Goal: Task Accomplishment & Management: Use online tool/utility

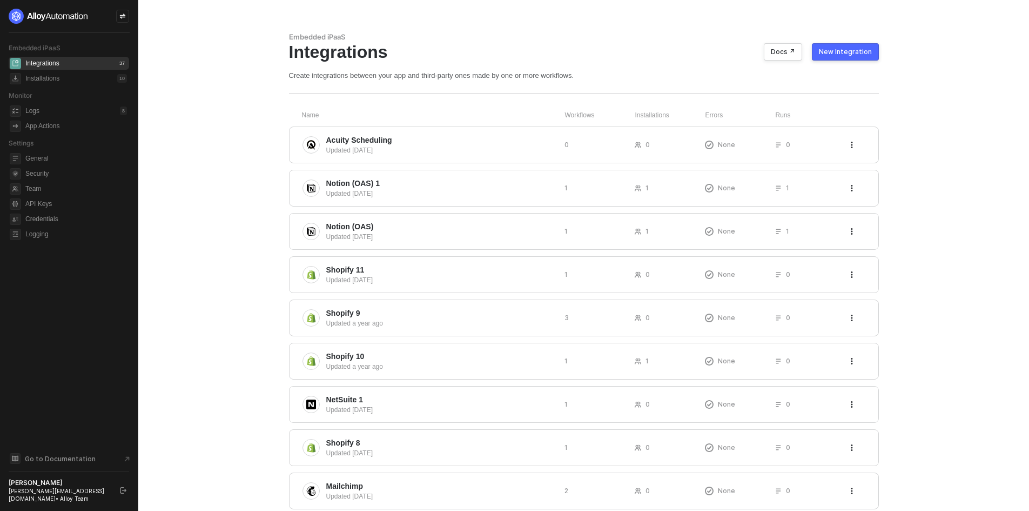
click at [818, 45] on button "New Integration" at bounding box center [845, 51] width 67 height 17
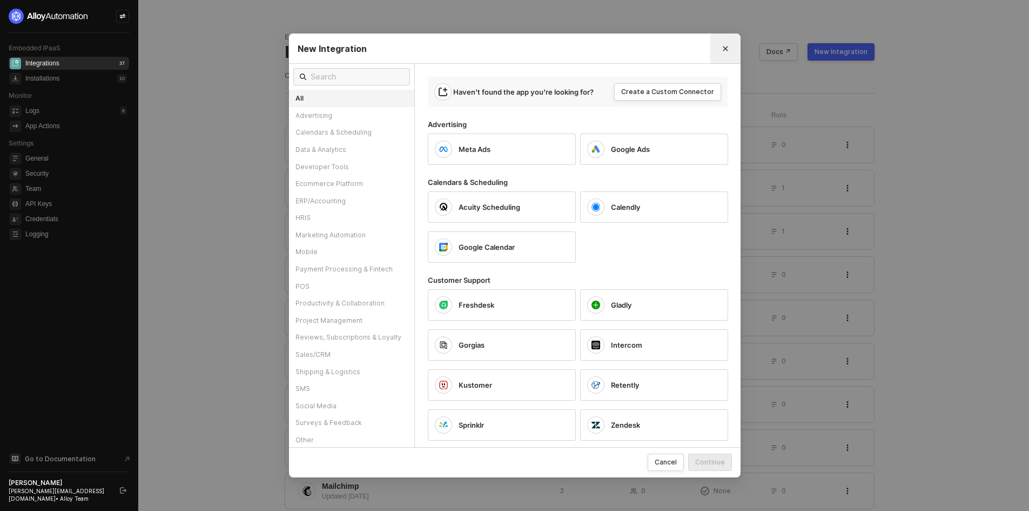
click at [720, 44] on button "Close" at bounding box center [725, 48] width 17 height 17
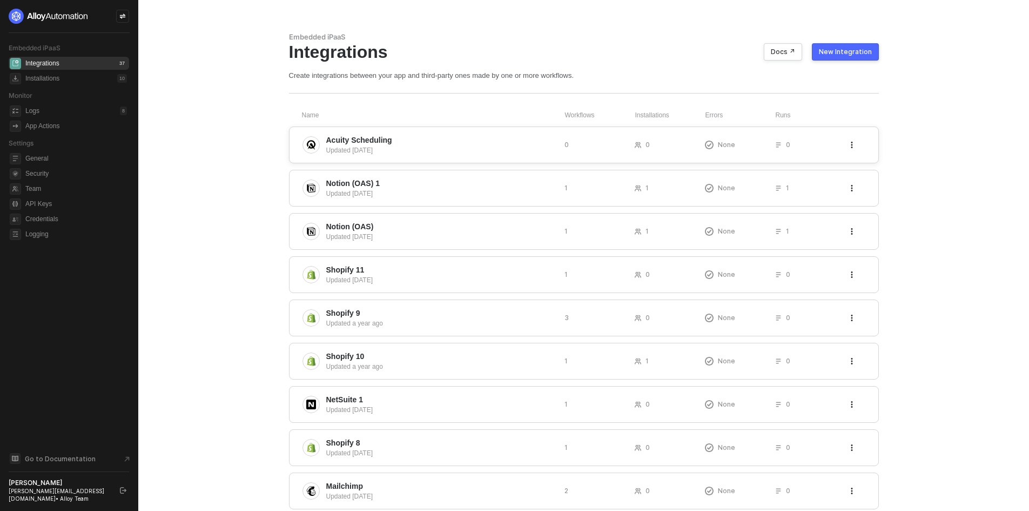
click at [447, 142] on span "Acuity Scheduling" at bounding box center [441, 140] width 230 height 11
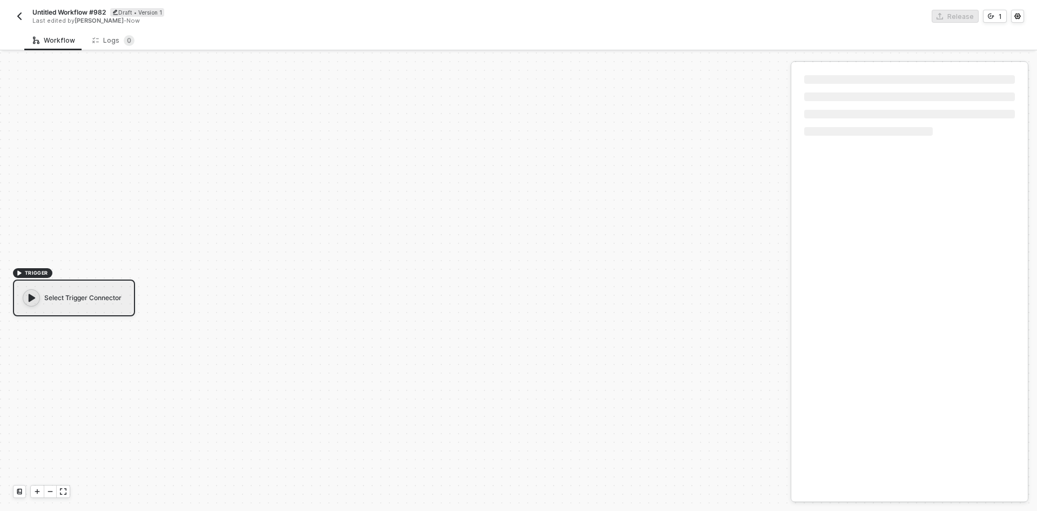
scroll to position [20, 0]
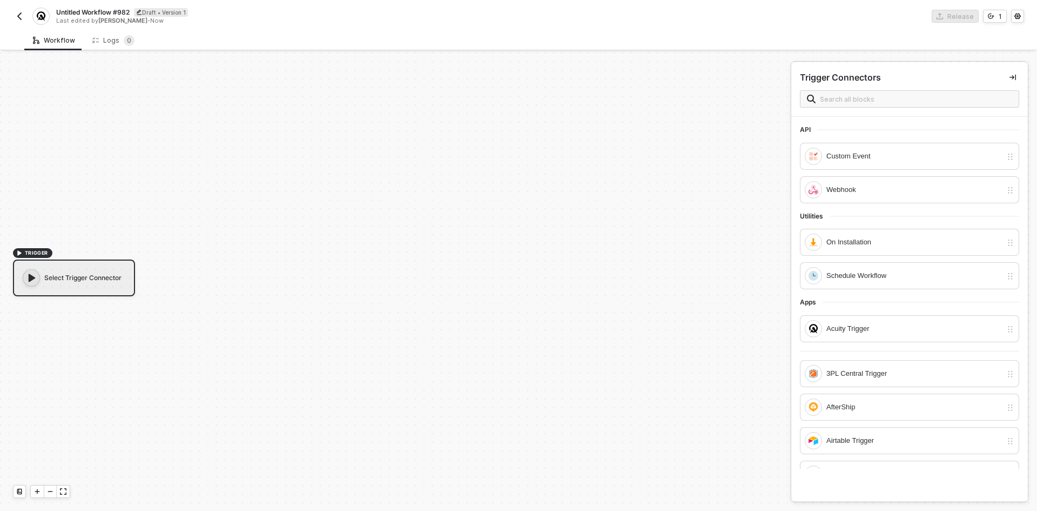
click at [17, 15] on img "button" at bounding box center [19, 16] width 9 height 9
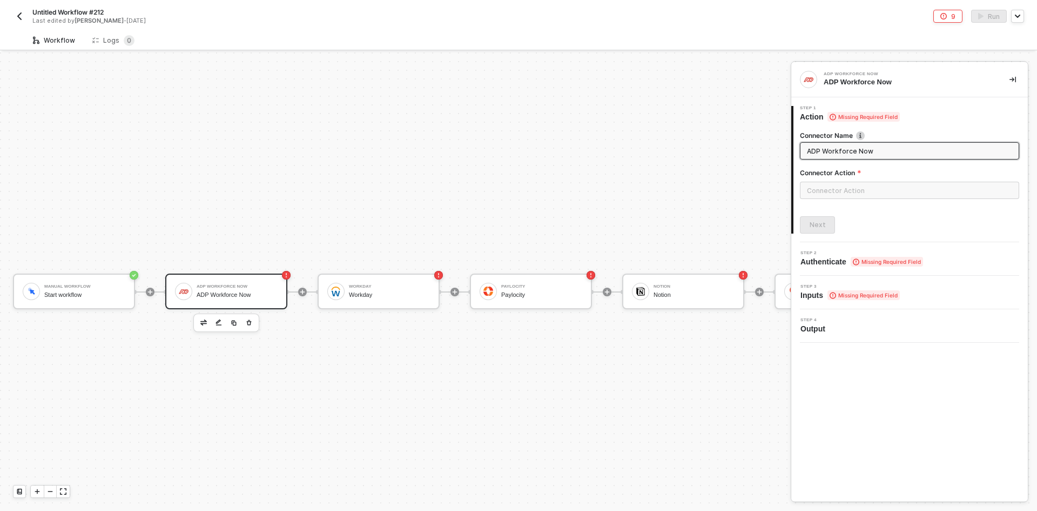
scroll to position [28, 0]
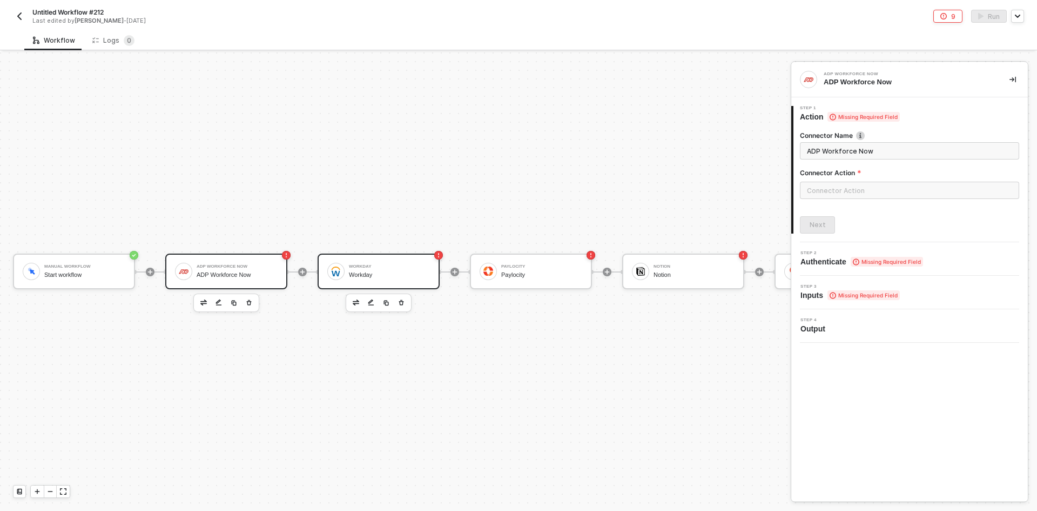
click at [365, 271] on div "Workday" at bounding box center [389, 274] width 81 height 7
click at [885, 197] on input "text" at bounding box center [909, 190] width 219 height 17
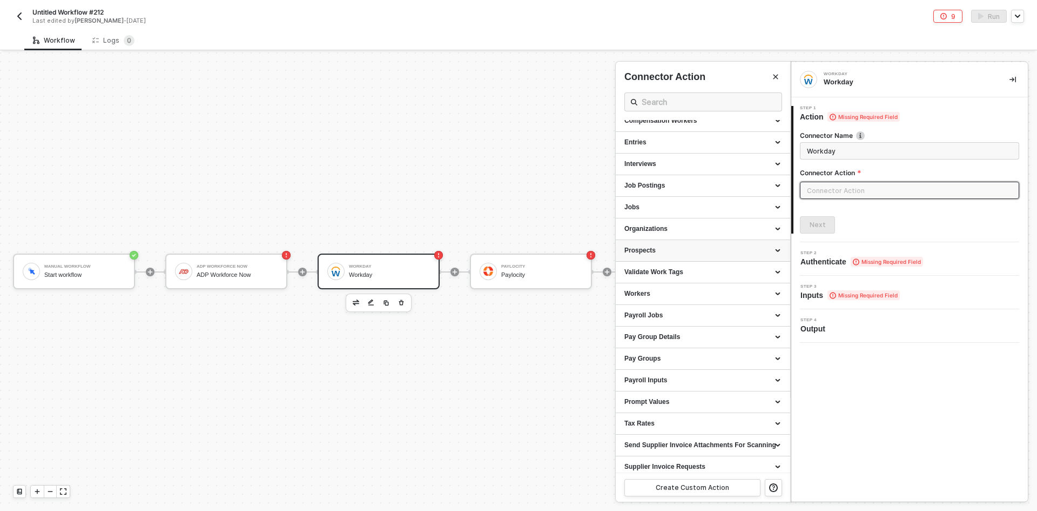
scroll to position [80, 0]
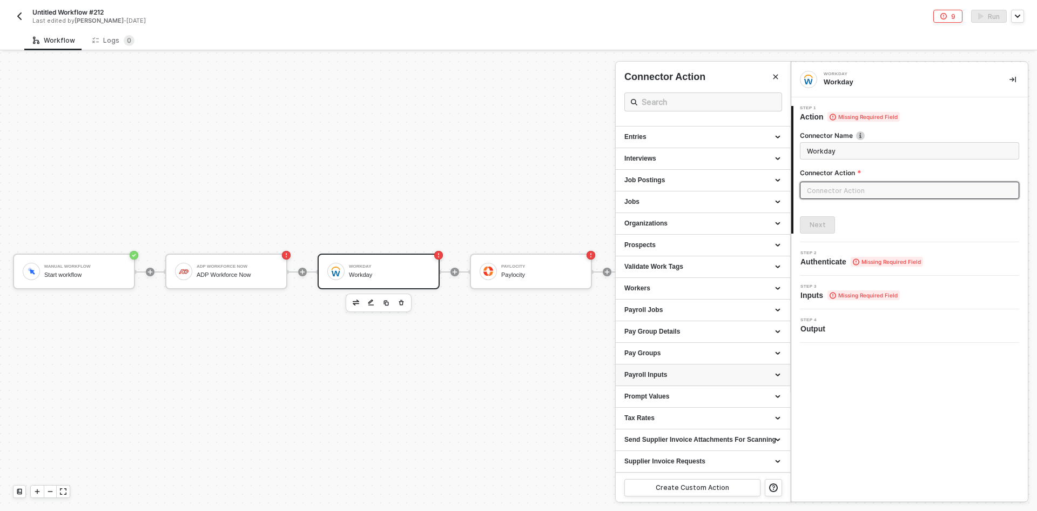
click at [670, 376] on div "Payroll Inputs" at bounding box center [703, 374] width 157 height 9
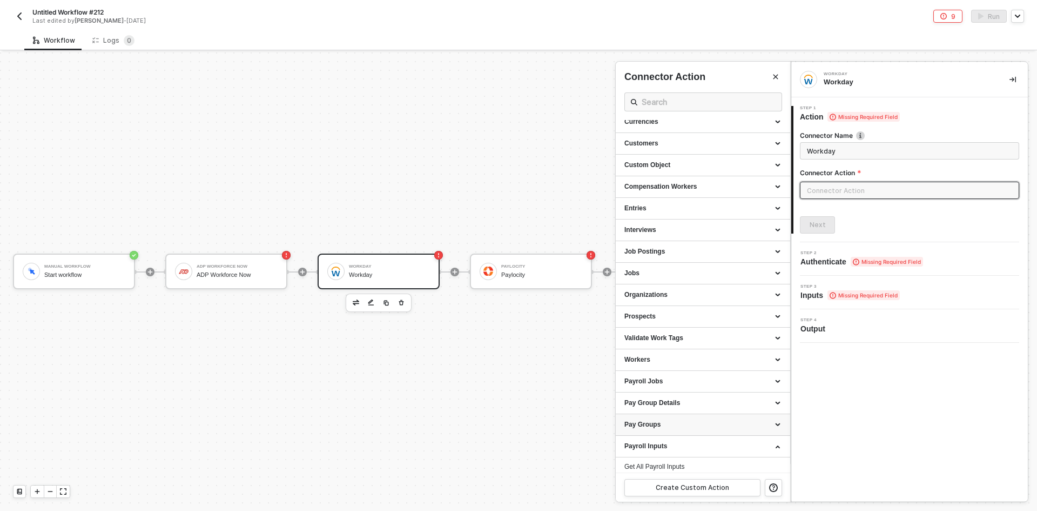
scroll to position [0, 0]
click at [231, 267] on div at bounding box center [518, 281] width 1037 height 458
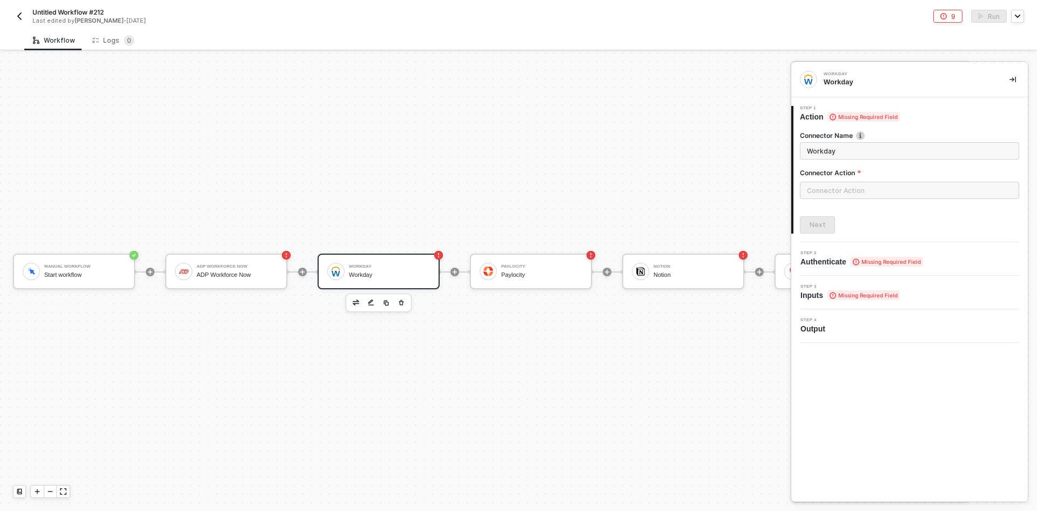
click at [231, 267] on div at bounding box center [518, 281] width 1037 height 458
click at [231, 271] on div "ADP Workforce Now" at bounding box center [237, 274] width 81 height 7
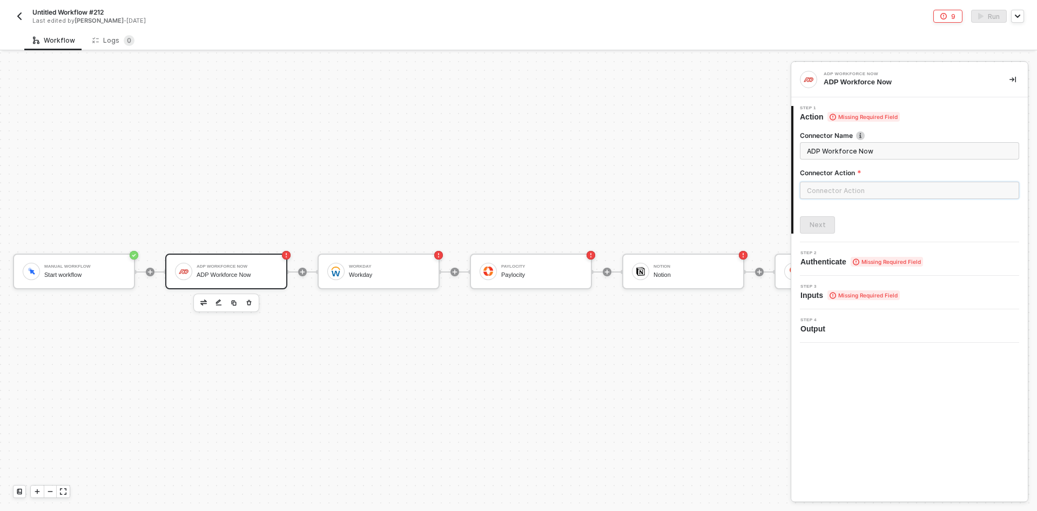
click at [861, 194] on input "text" at bounding box center [909, 190] width 219 height 17
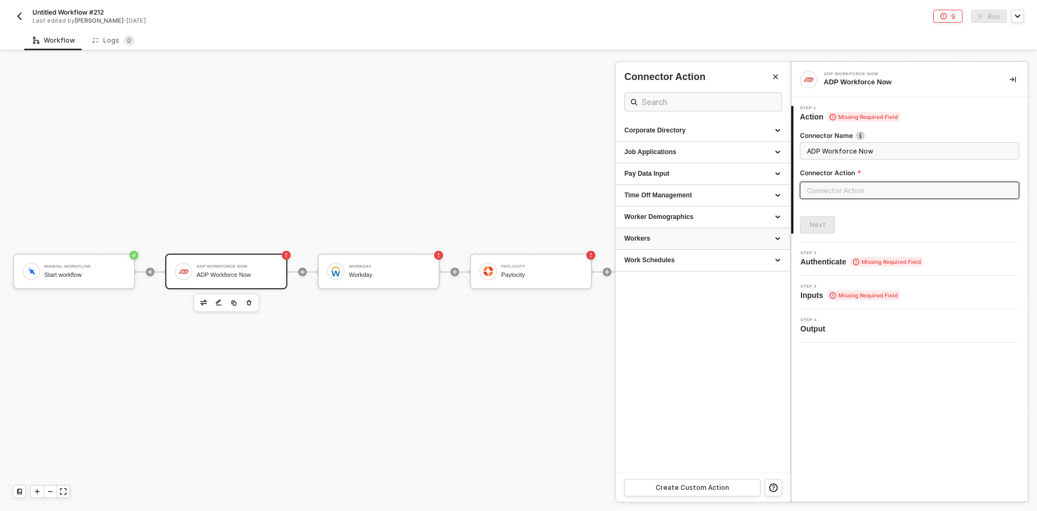
click at [699, 240] on div "Workers" at bounding box center [703, 238] width 157 height 9
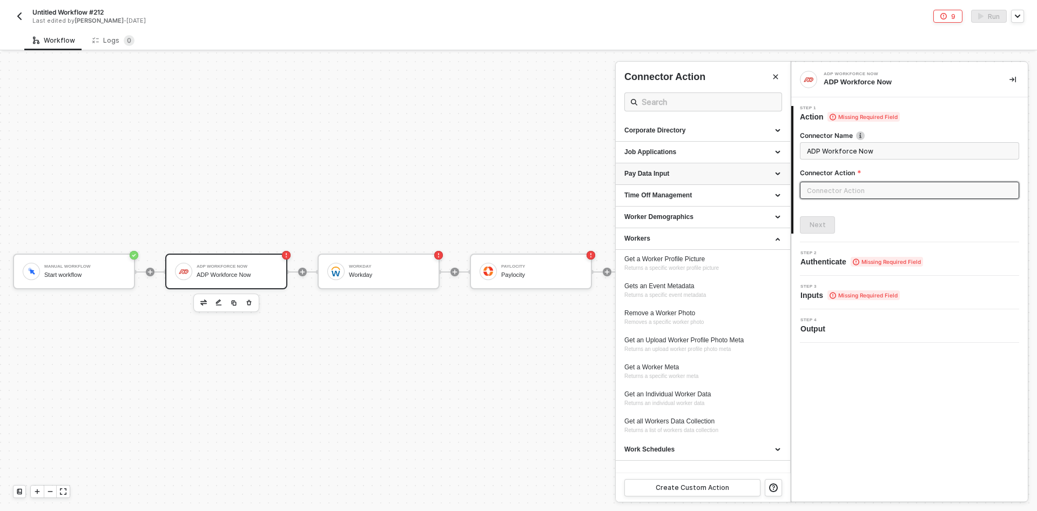
click at [703, 183] on div "Pay Data Input" at bounding box center [703, 174] width 174 height 22
click at [404, 272] on div at bounding box center [518, 281] width 1037 height 458
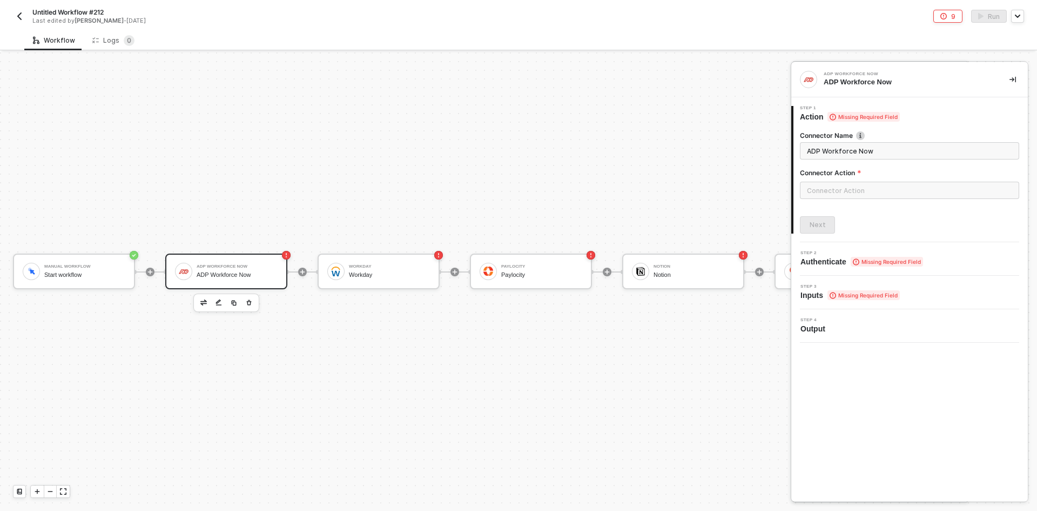
click at [404, 272] on div "Workday Workday" at bounding box center [389, 271] width 81 height 21
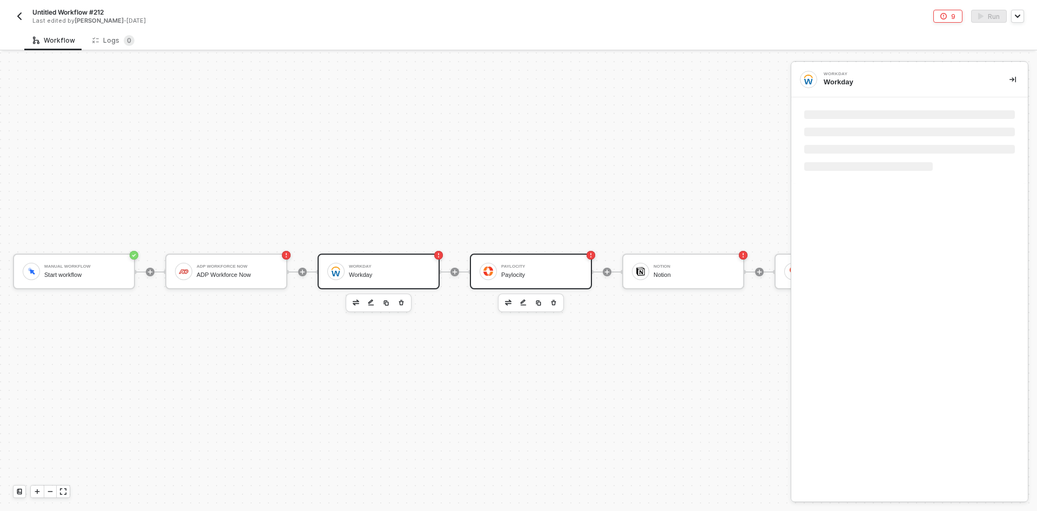
click at [525, 271] on div "Paylocity" at bounding box center [541, 274] width 81 height 7
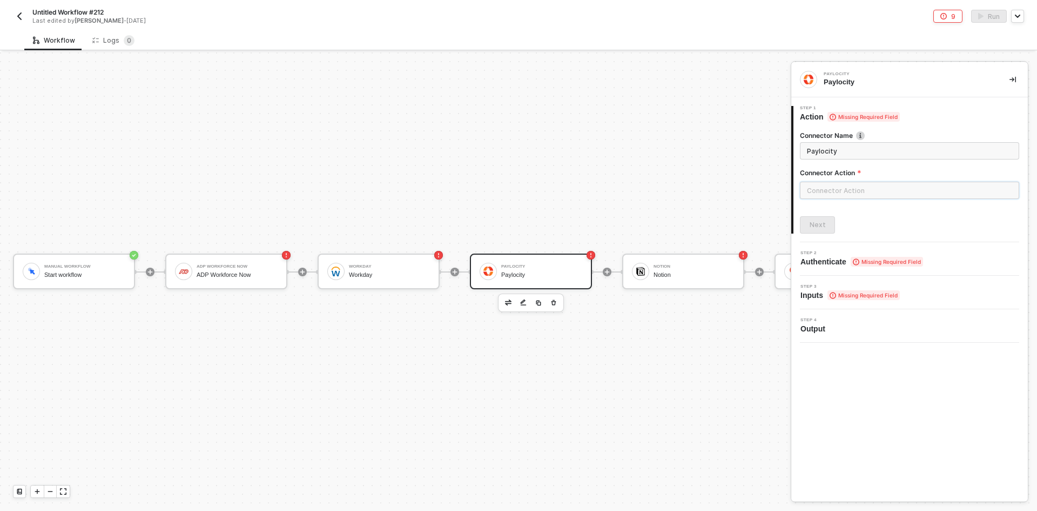
click at [842, 195] on input "text" at bounding box center [909, 190] width 219 height 17
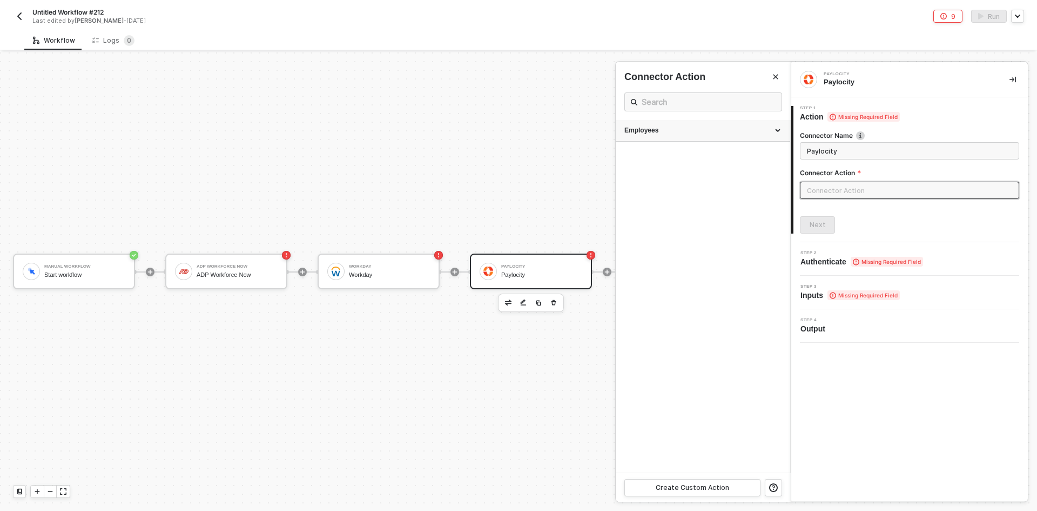
click at [741, 130] on div "Employees" at bounding box center [703, 130] width 157 height 9
click at [377, 261] on div at bounding box center [518, 281] width 1037 height 458
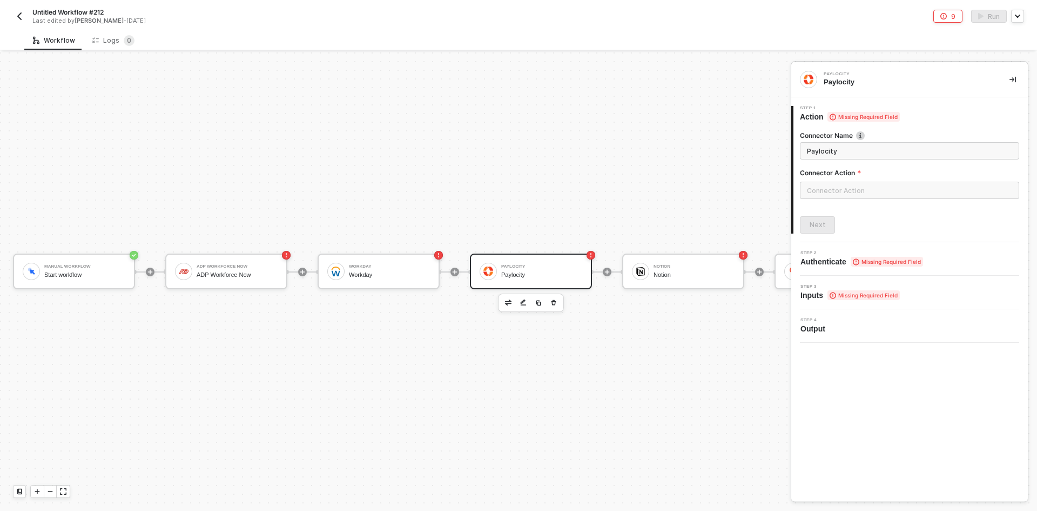
click at [377, 261] on div "Workday Workday" at bounding box center [389, 271] width 81 height 21
drag, startPoint x: 848, startPoint y: 191, endPoint x: 855, endPoint y: 186, distance: 7.8
click at [855, 186] on input "text" at bounding box center [909, 190] width 219 height 17
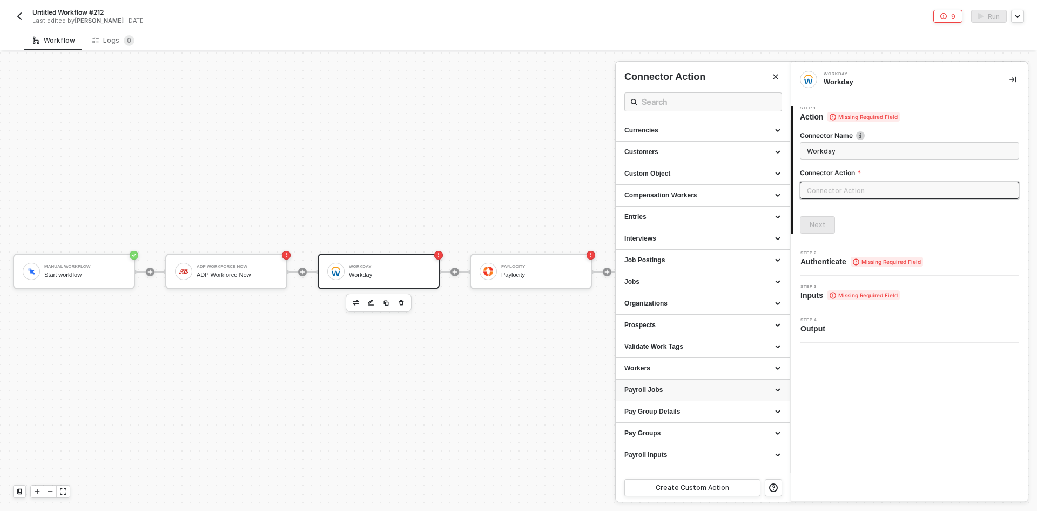
click at [715, 396] on div "Payroll Jobs" at bounding box center [703, 390] width 174 height 22
click at [727, 199] on div "Compensation Workers" at bounding box center [703, 195] width 157 height 9
click at [728, 167] on div "Custom Object" at bounding box center [703, 174] width 174 height 22
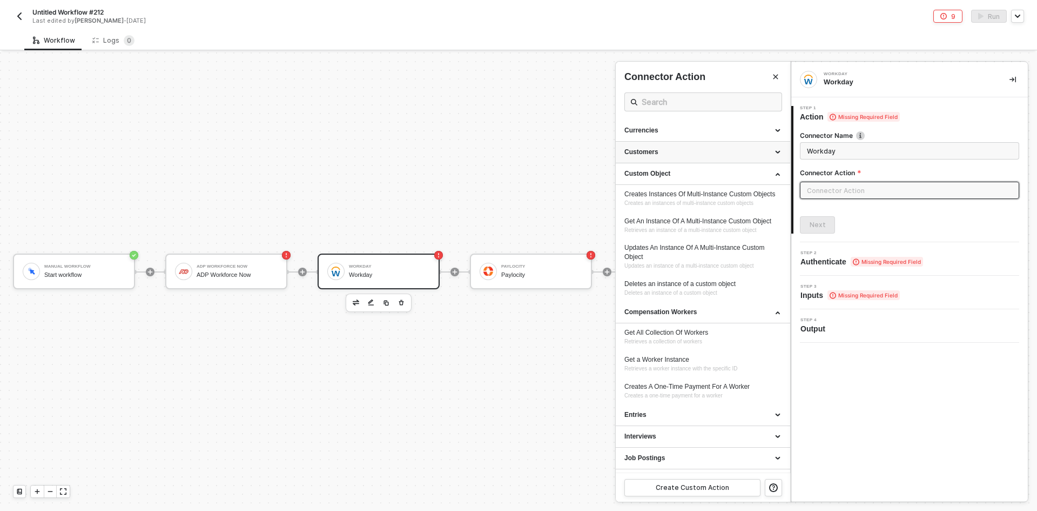
scroll to position [270, 0]
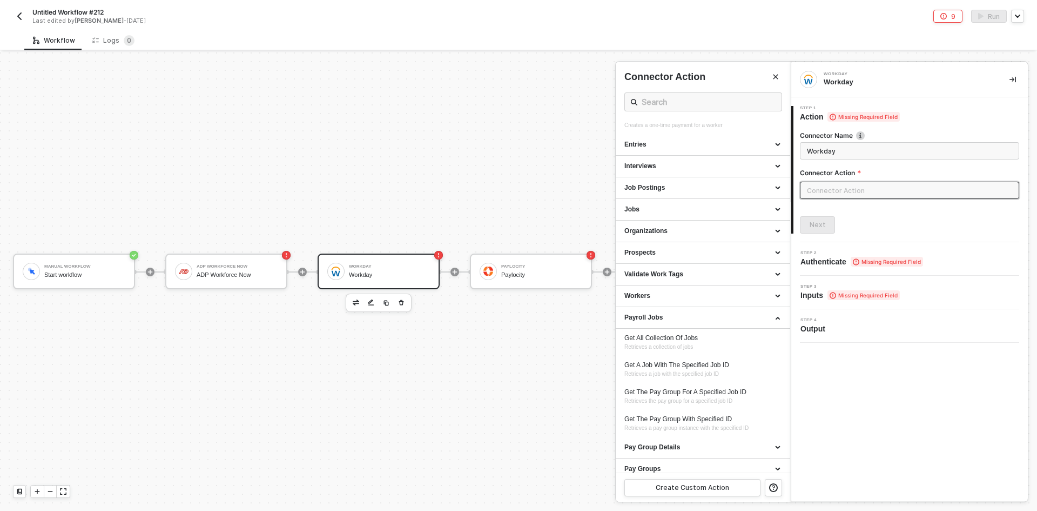
click at [378, 400] on div at bounding box center [518, 281] width 1037 height 458
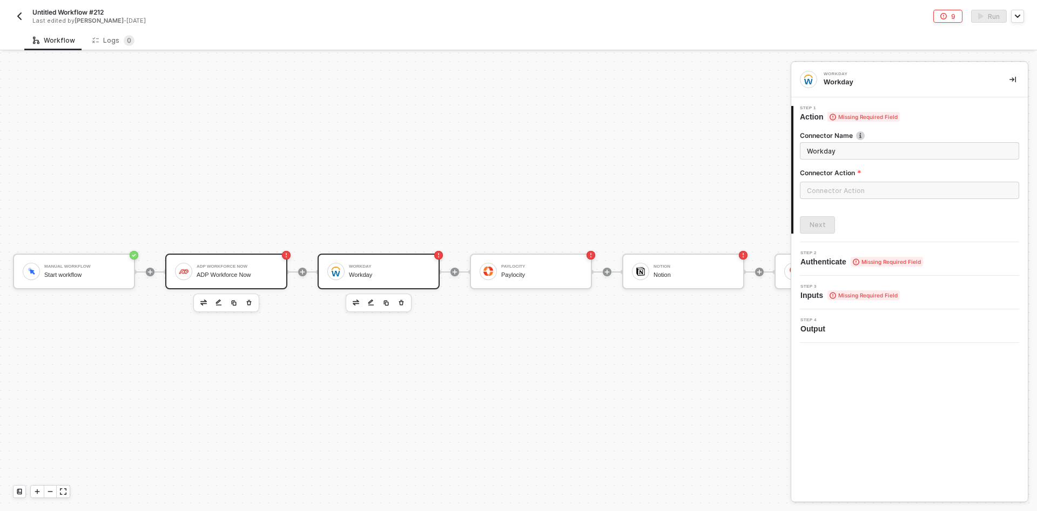
click at [241, 278] on div "ADP Workforce Now ADP Workforce Now" at bounding box center [226, 271] width 122 height 36
click at [14, 18] on button "button" at bounding box center [19, 16] width 13 height 13
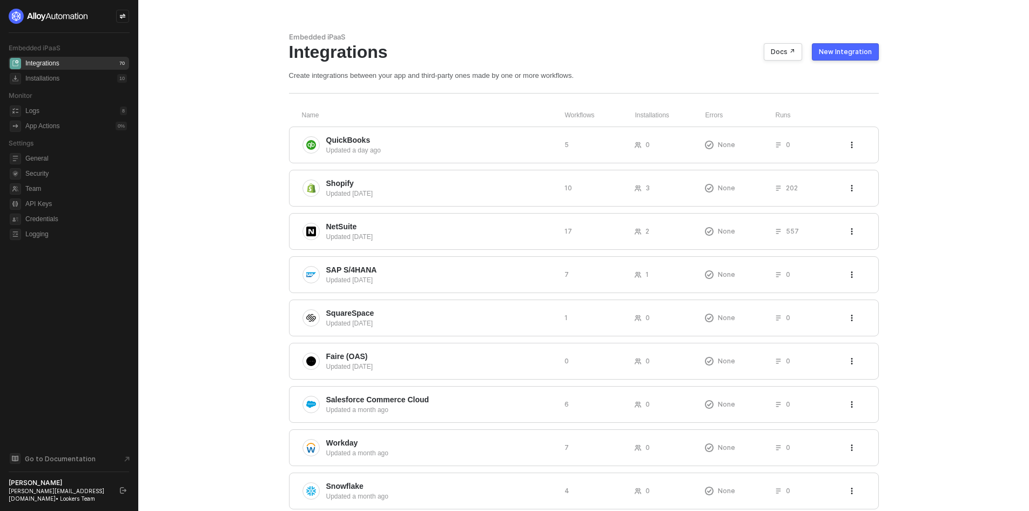
click at [845, 55] on div "New Integration" at bounding box center [845, 52] width 53 height 9
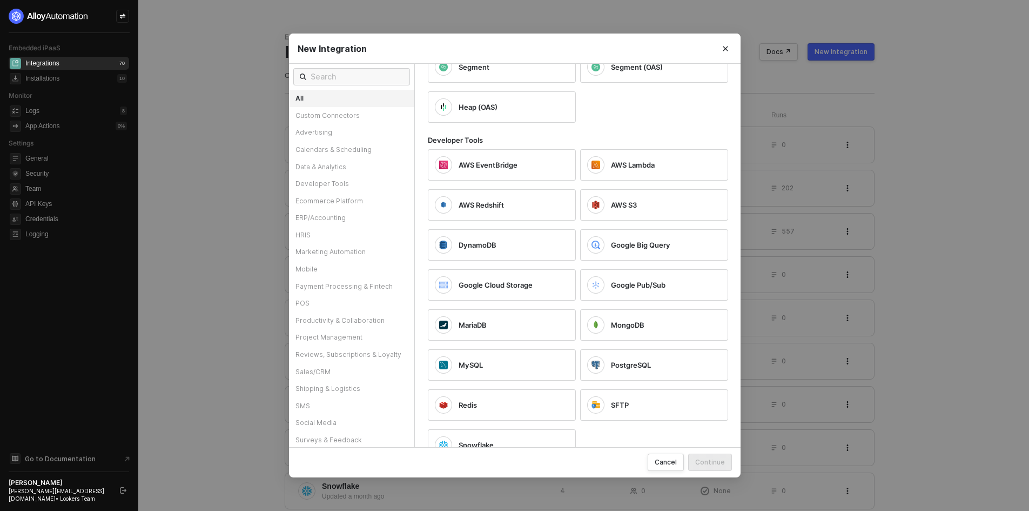
scroll to position [1026, 0]
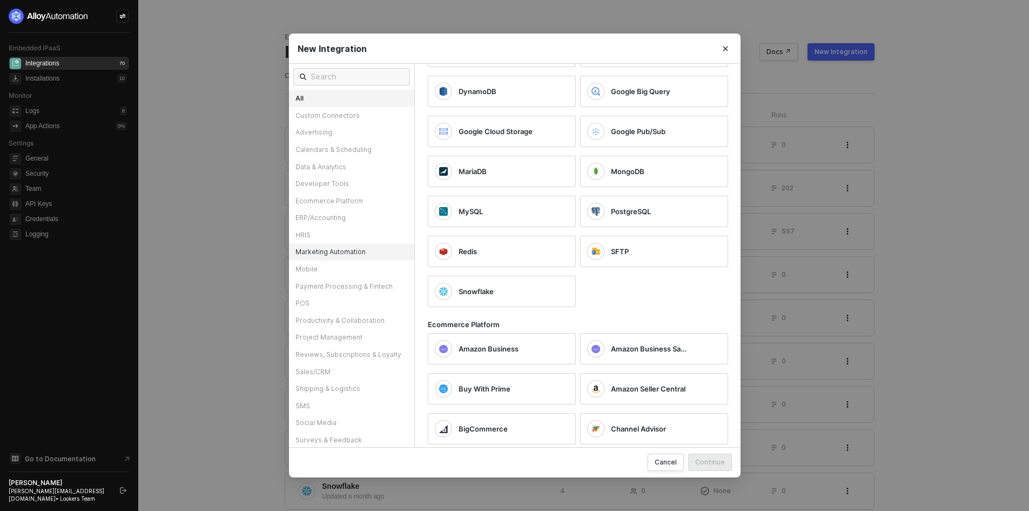
click at [341, 244] on div "Marketing Automation" at bounding box center [351, 251] width 125 height 17
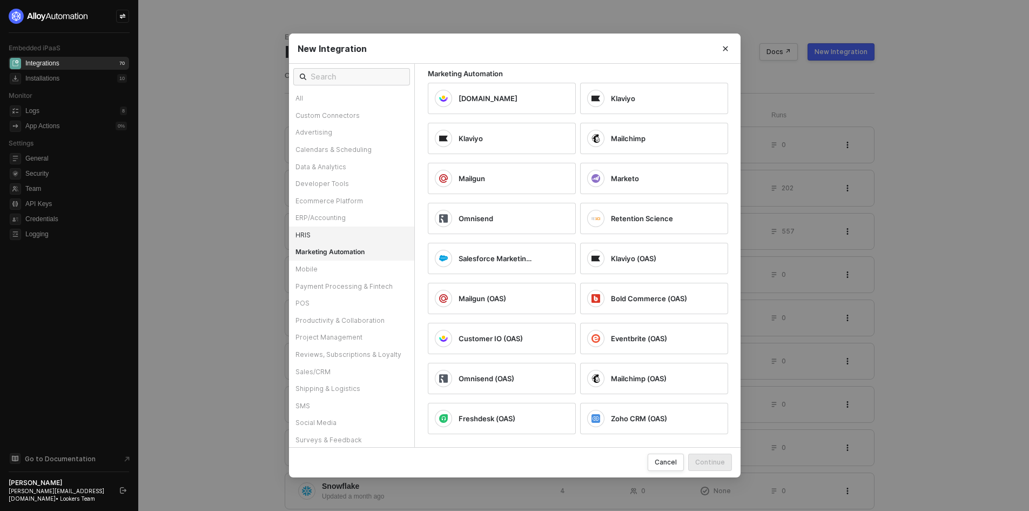
click at [326, 232] on div "HRIS" at bounding box center [351, 234] width 125 height 17
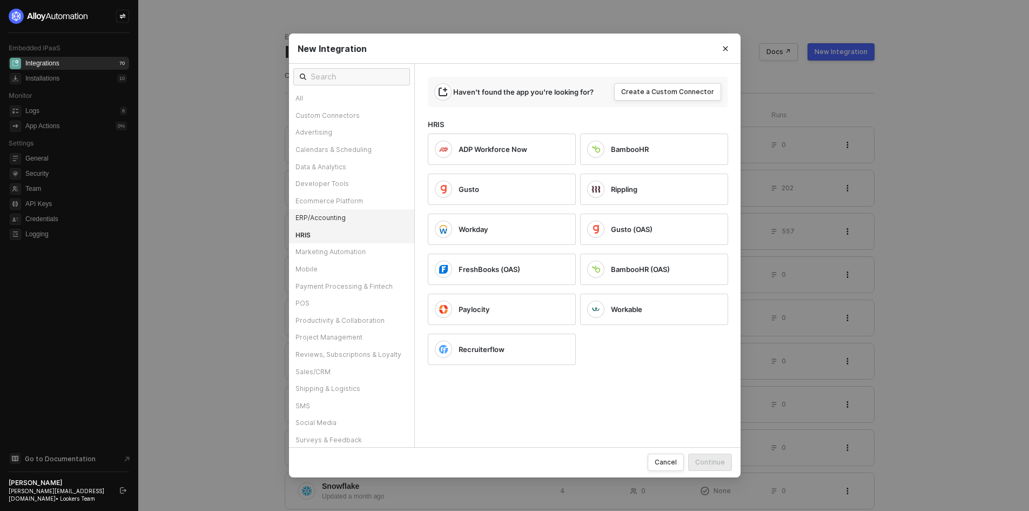
click at [325, 211] on div "ERP/Accounting" at bounding box center [351, 217] width 125 height 17
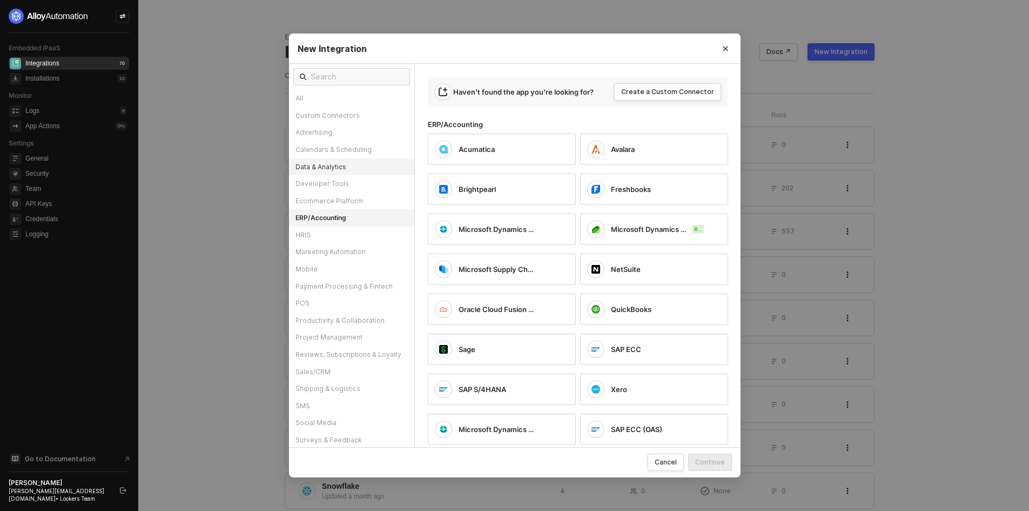
click at [325, 167] on div "Data & Analytics" at bounding box center [351, 166] width 125 height 17
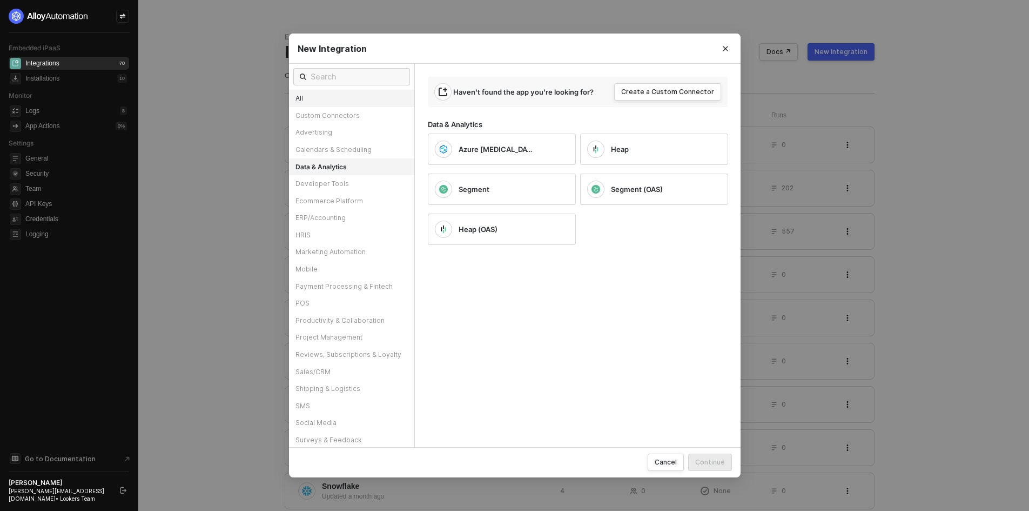
click at [337, 92] on div "All" at bounding box center [351, 98] width 125 height 17
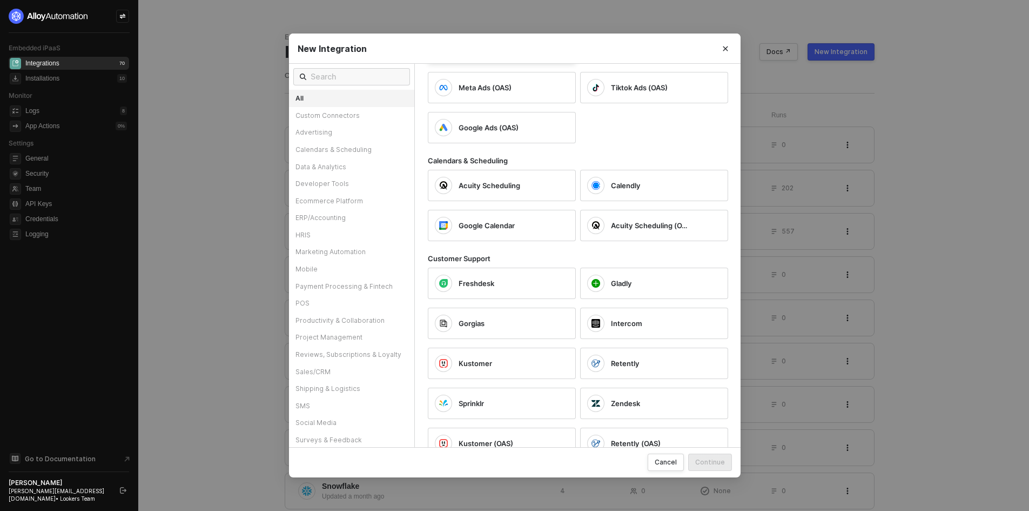
scroll to position [324, 0]
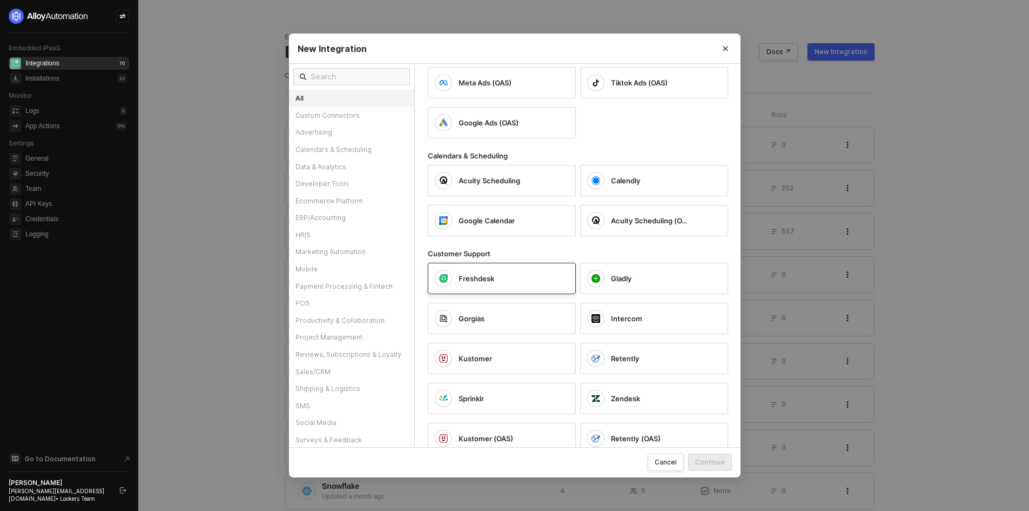
click at [512, 274] on div "Freshdesk" at bounding box center [505, 278] width 93 height 10
click at [696, 469] on button "Continue" at bounding box center [710, 461] width 44 height 17
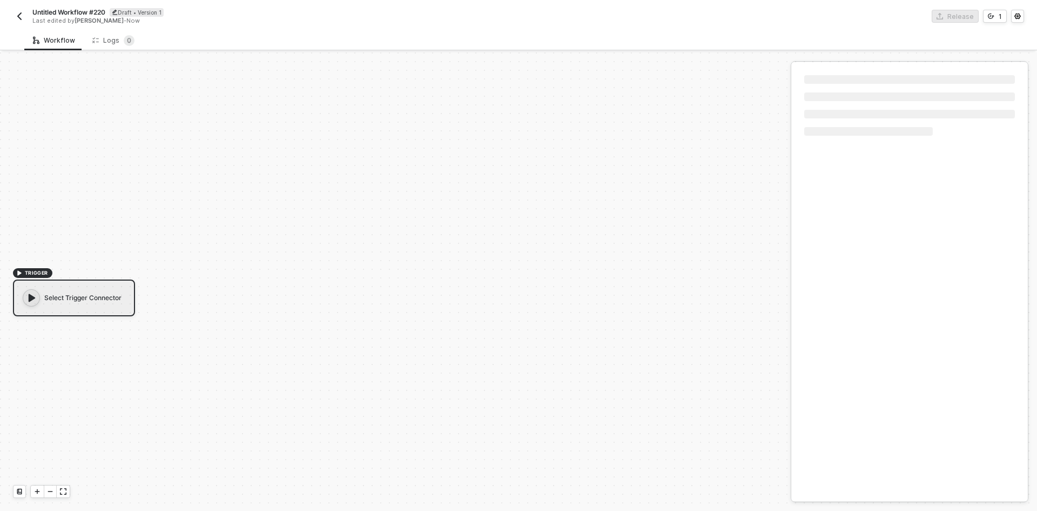
scroll to position [20, 0]
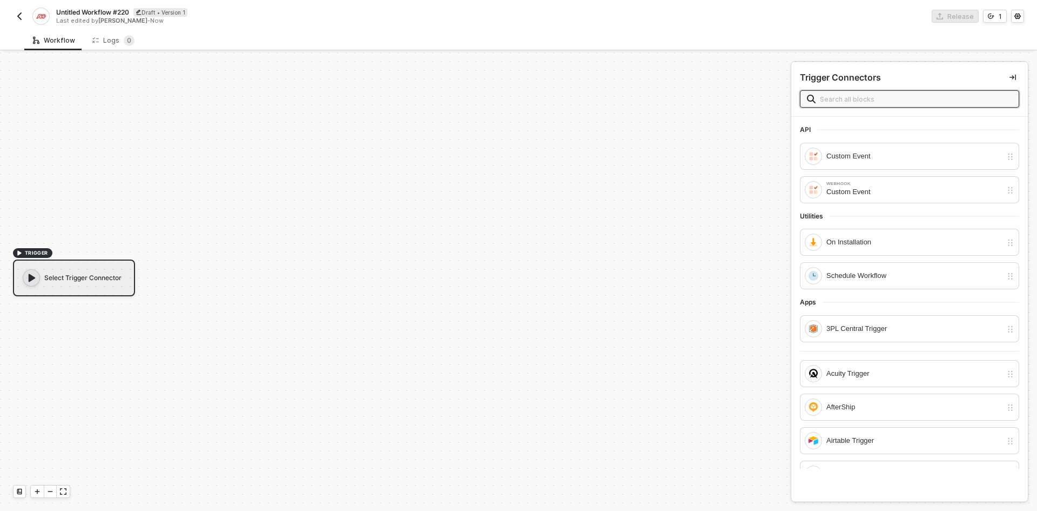
click at [953, 95] on input "text" at bounding box center [916, 99] width 192 height 12
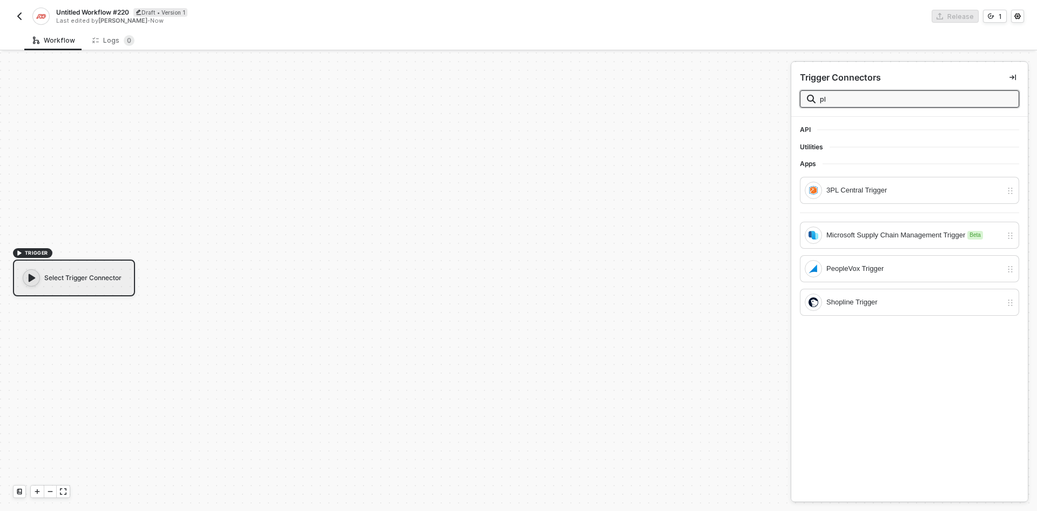
type input "p"
type input "str"
click at [869, 189] on div "Stripe Trigger" at bounding box center [915, 190] width 176 height 12
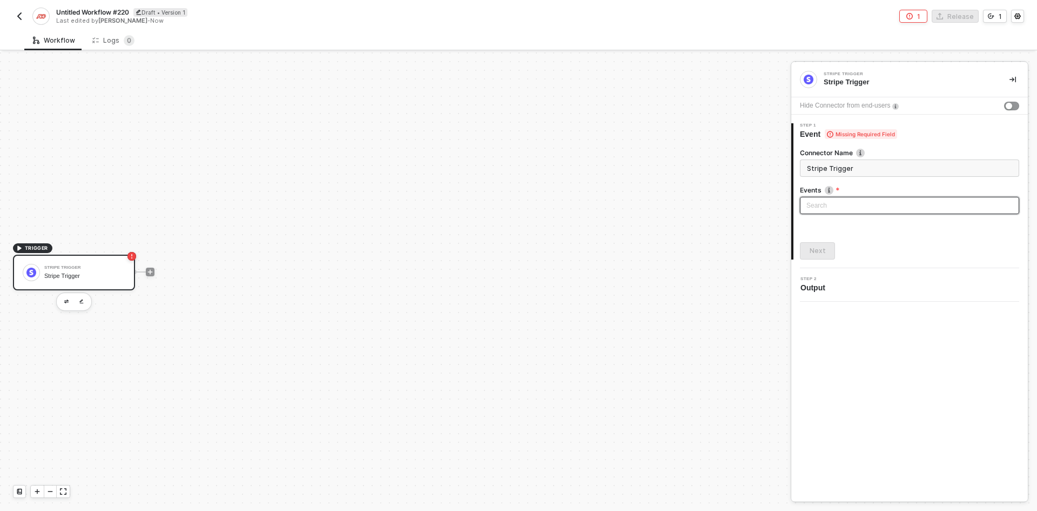
click at [843, 204] on input "search" at bounding box center [910, 205] width 206 height 16
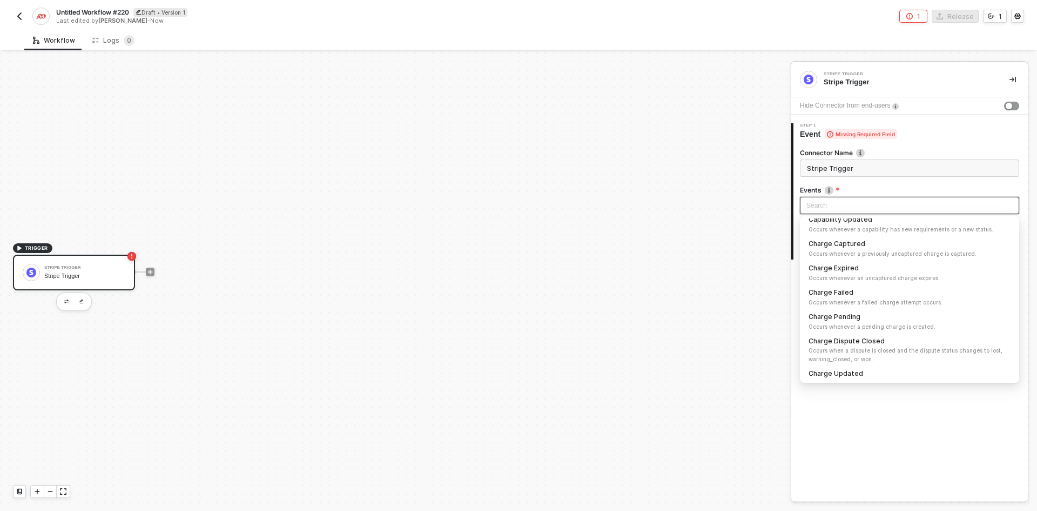
scroll to position [324, 0]
click at [836, 250] on span "Occurs whenever a previously uncaptured charge is captured." at bounding box center [910, 254] width 202 height 9
type input "Trigger workflow when charge captured"
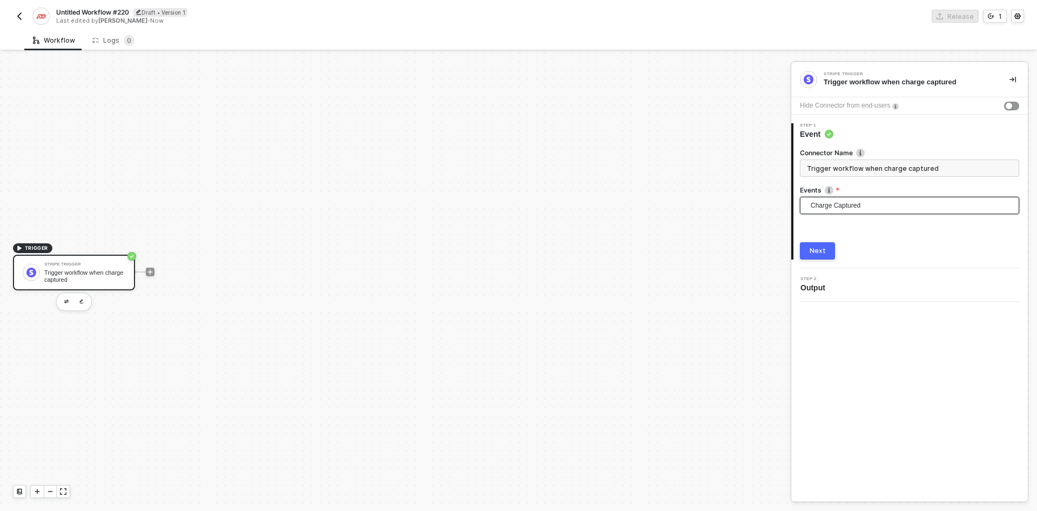
click at [826, 243] on button "Next" at bounding box center [817, 250] width 35 height 17
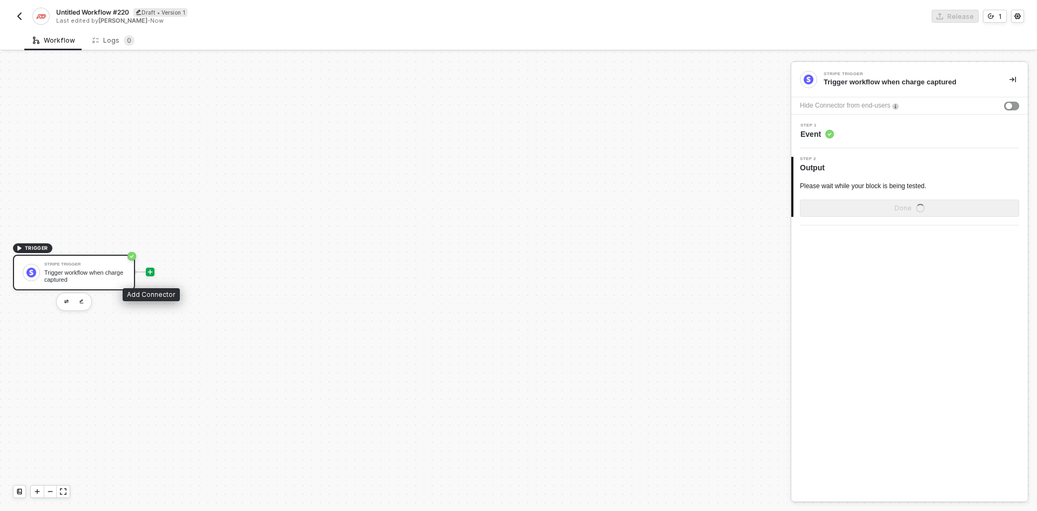
click at [152, 270] on icon "icon-play" at bounding box center [150, 271] width 6 height 6
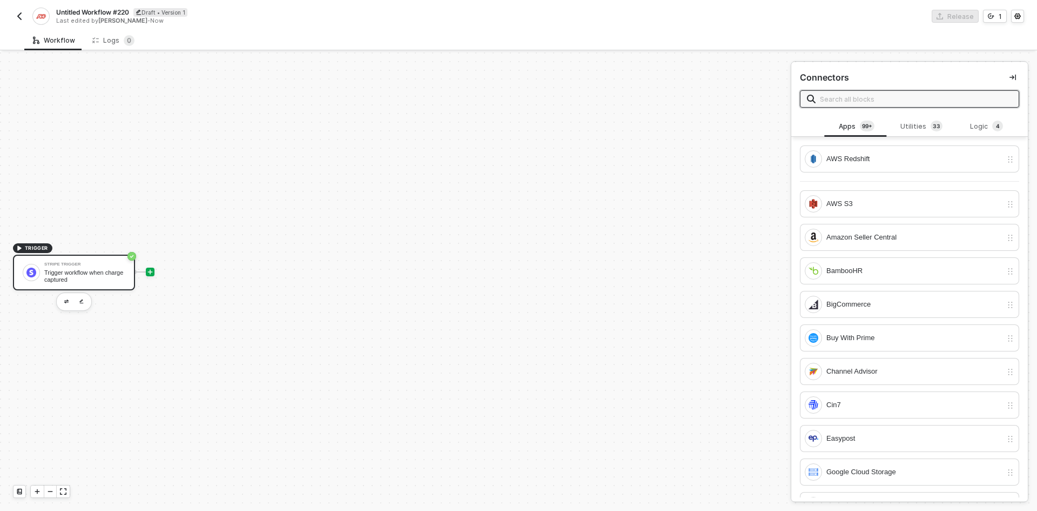
click at [104, 286] on div "Stripe Trigger Trigger workflow when charge captured" at bounding box center [74, 272] width 122 height 36
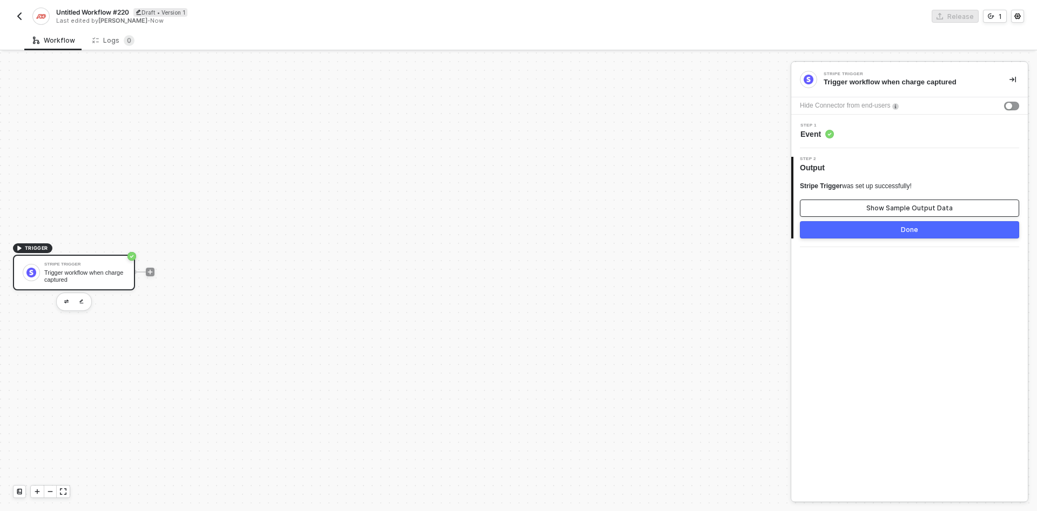
click at [894, 204] on div "Show Sample Output Data" at bounding box center [910, 208] width 86 height 9
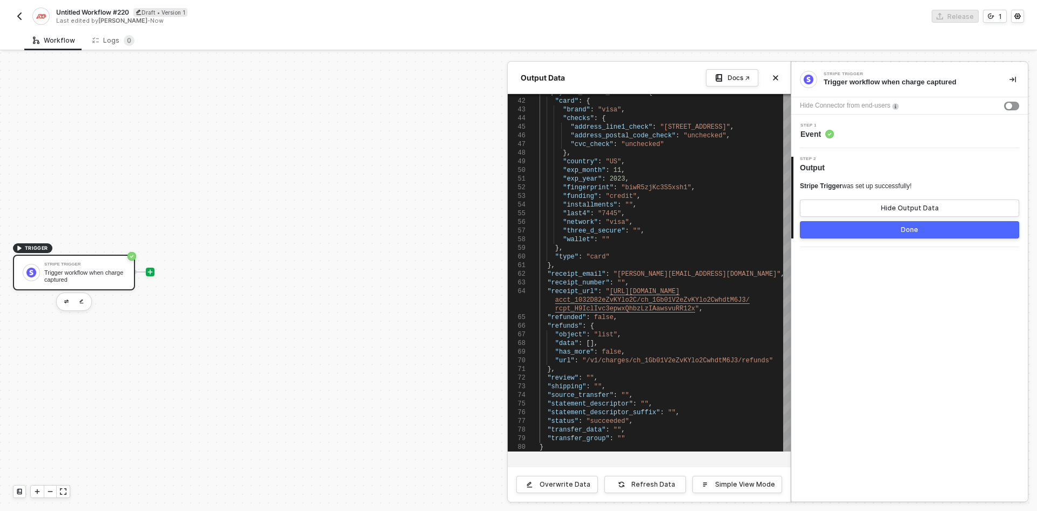
click at [150, 276] on div at bounding box center [518, 281] width 1037 height 458
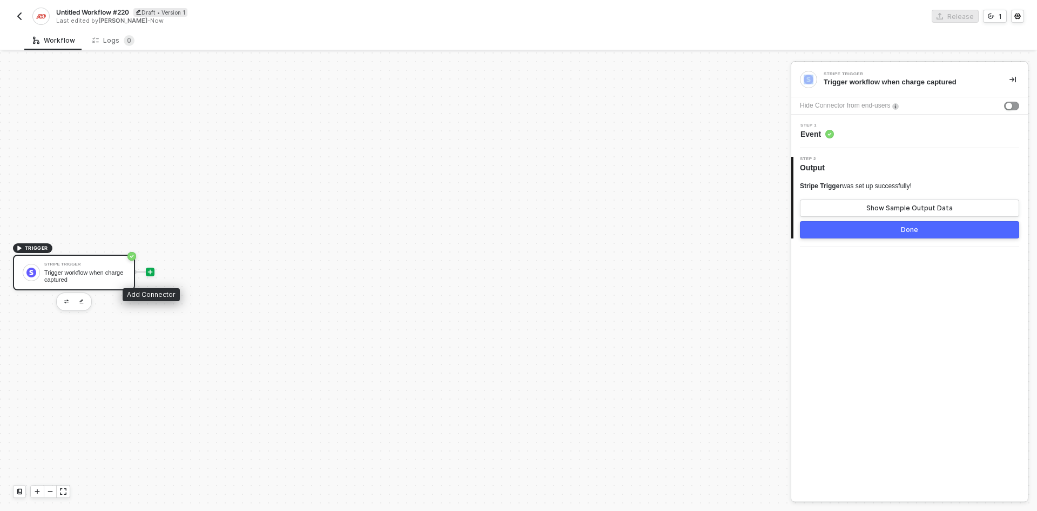
click at [150, 276] on div at bounding box center [150, 271] width 9 height 9
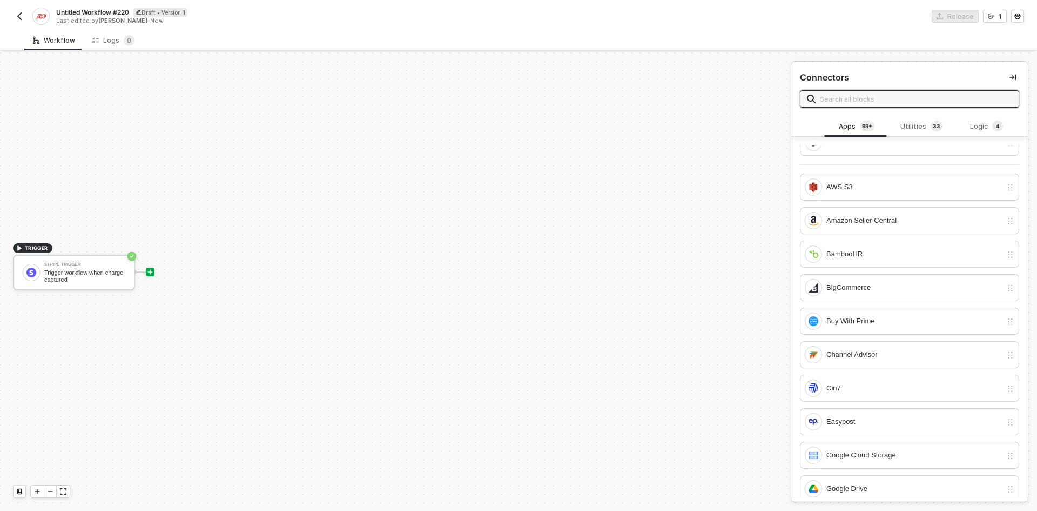
scroll to position [0, 0]
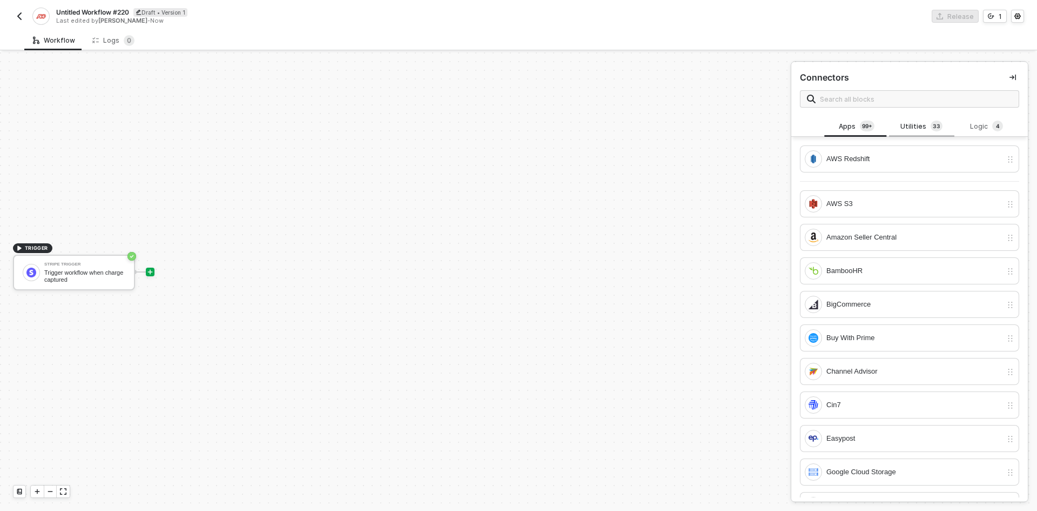
click at [925, 131] on div "Utilities 3 3" at bounding box center [922, 126] width 48 height 12
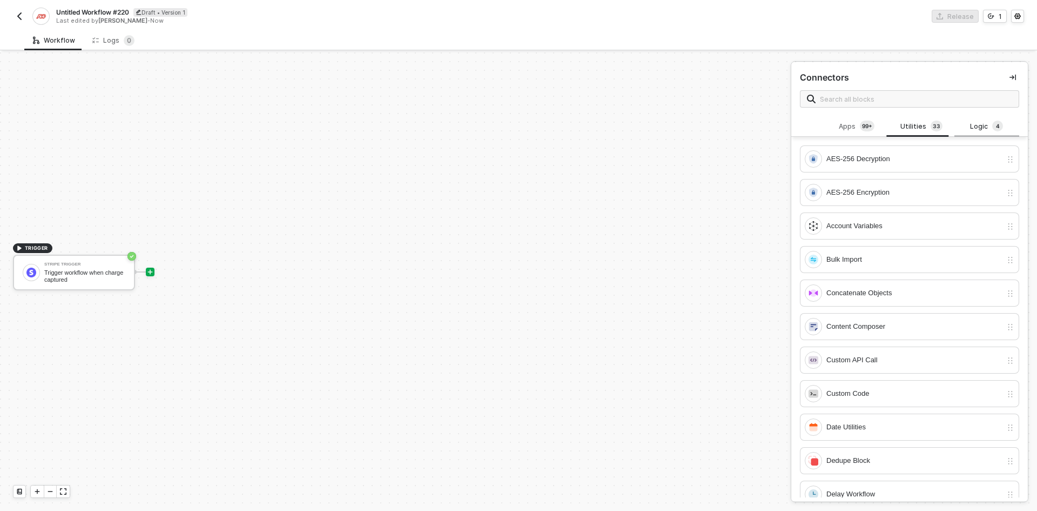
click at [992, 128] on sup "4" at bounding box center [997, 125] width 11 height 11
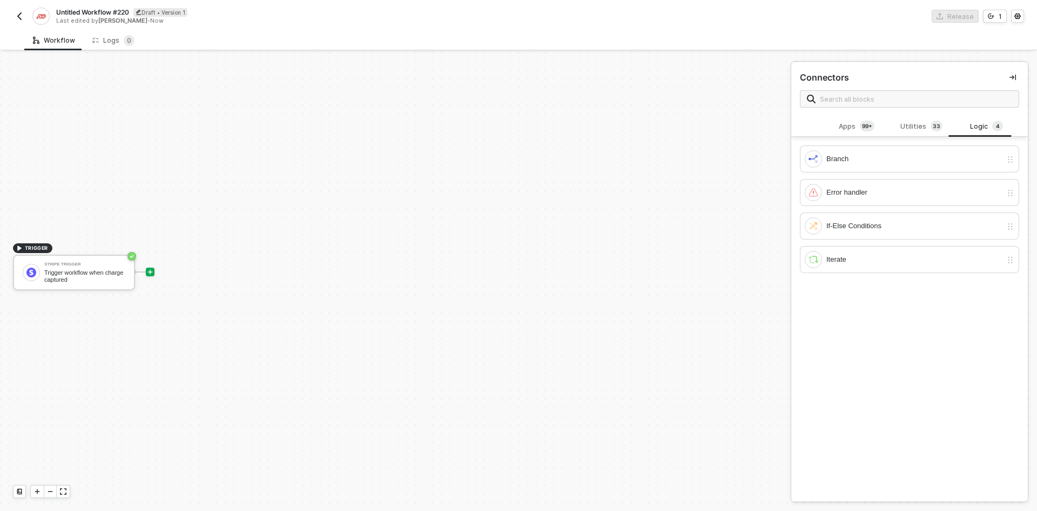
click at [148, 266] on div at bounding box center [150, 272] width 144 height 84
click at [151, 271] on icon "icon-play" at bounding box center [150, 271] width 6 height 6
click at [856, 125] on div "Apps 99+" at bounding box center [857, 126] width 48 height 12
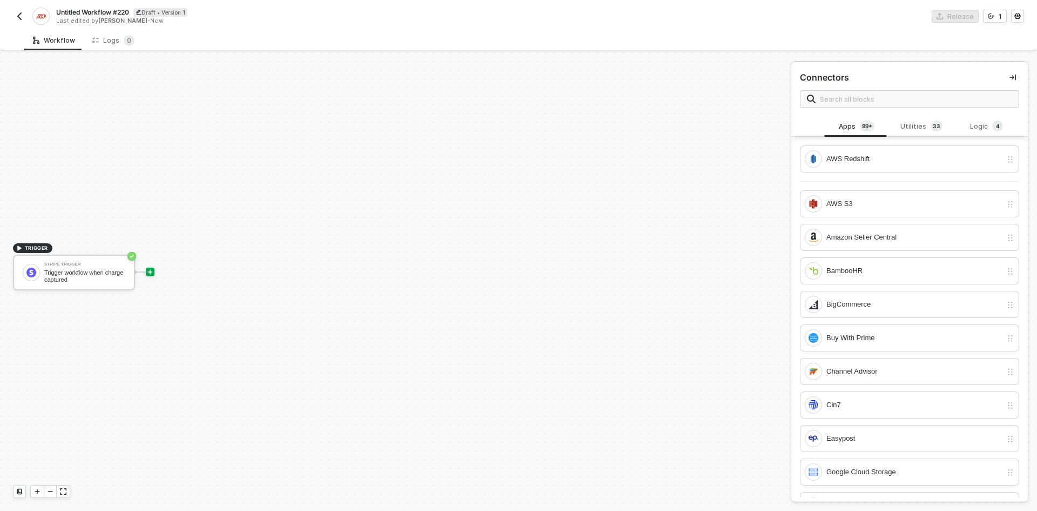
click at [917, 116] on div "Connectors" at bounding box center [909, 89] width 237 height 54
click at [919, 122] on div "Utilities 3 3" at bounding box center [922, 126] width 48 height 12
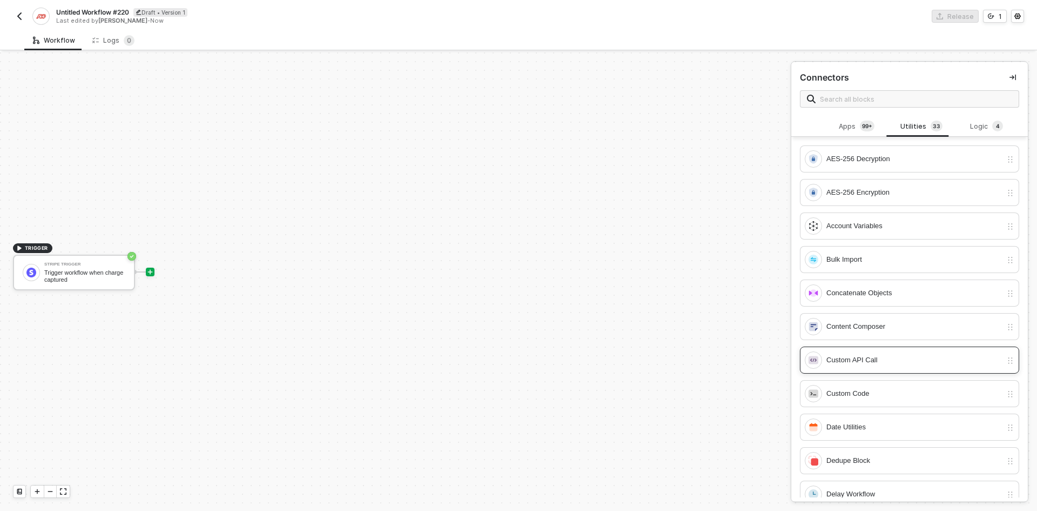
click at [882, 358] on div "Custom API Call" at bounding box center [915, 360] width 176 height 12
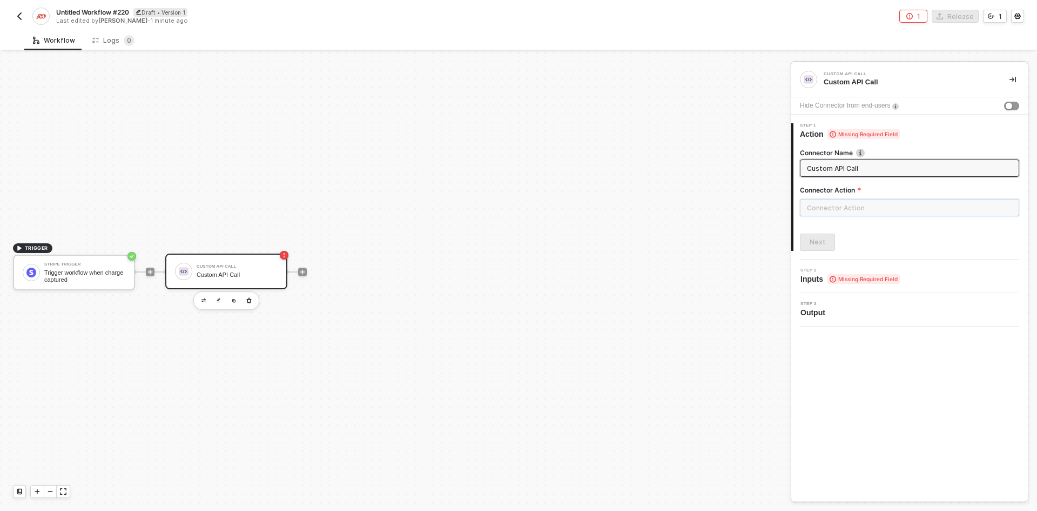
click at [821, 206] on input "text" at bounding box center [909, 207] width 219 height 17
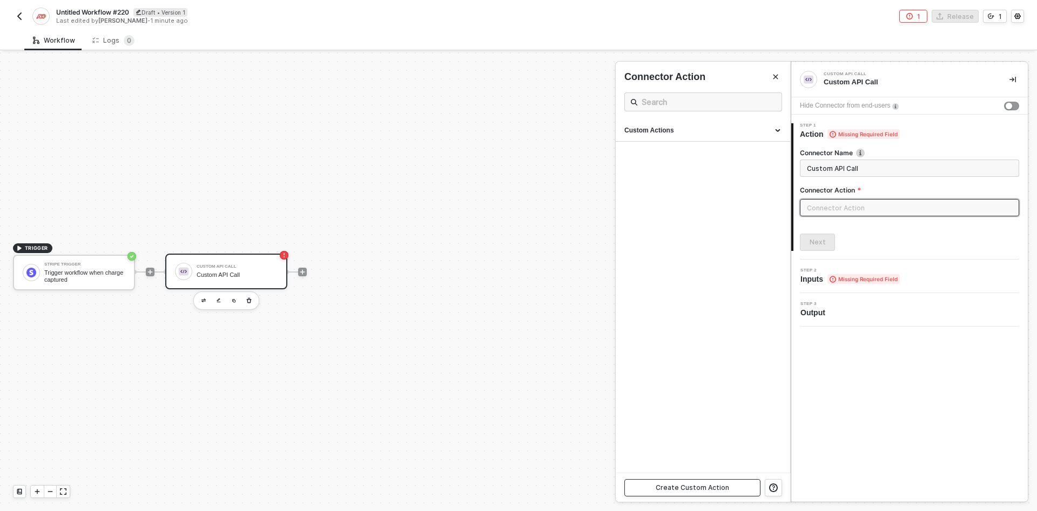
click at [723, 487] on div "Create Custom Action" at bounding box center [692, 487] width 73 height 9
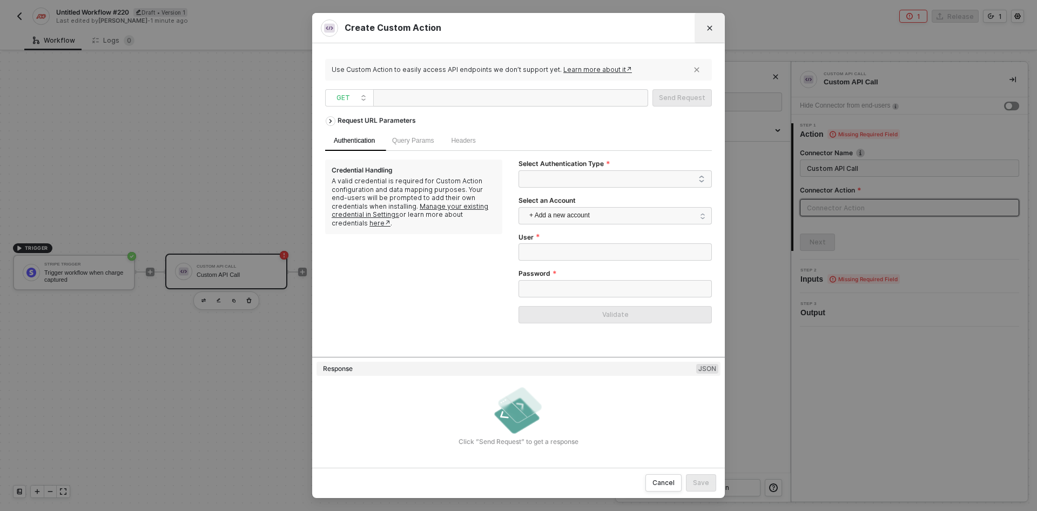
click at [710, 32] on button "Close" at bounding box center [709, 27] width 17 height 17
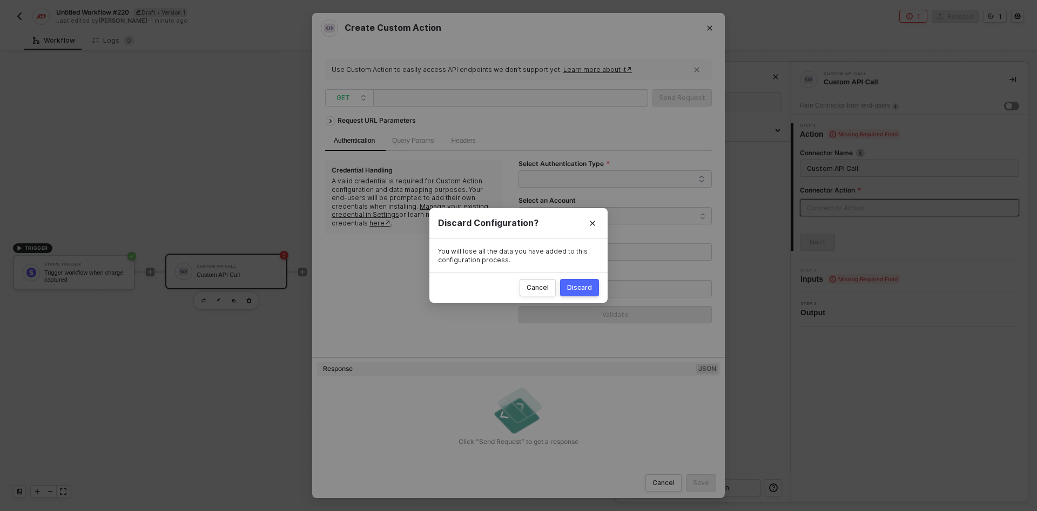
click at [575, 287] on div "Discard" at bounding box center [579, 287] width 25 height 9
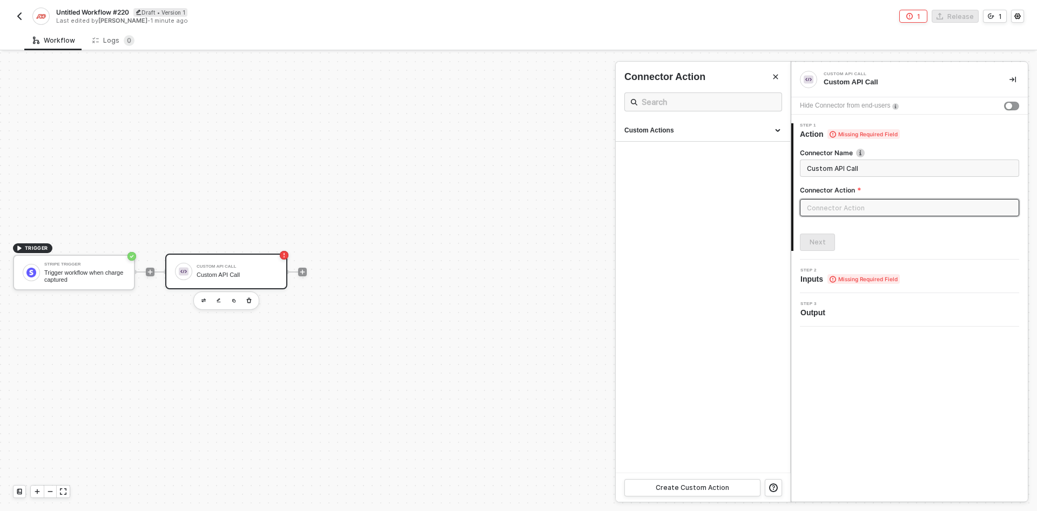
click at [205, 296] on div at bounding box center [518, 281] width 1037 height 458
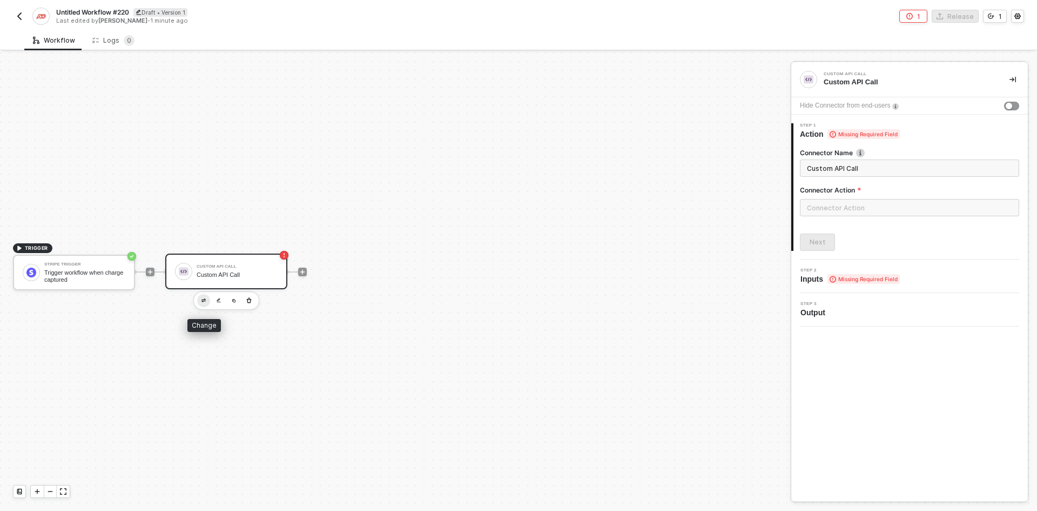
click at [202, 302] on button "button" at bounding box center [203, 300] width 13 height 13
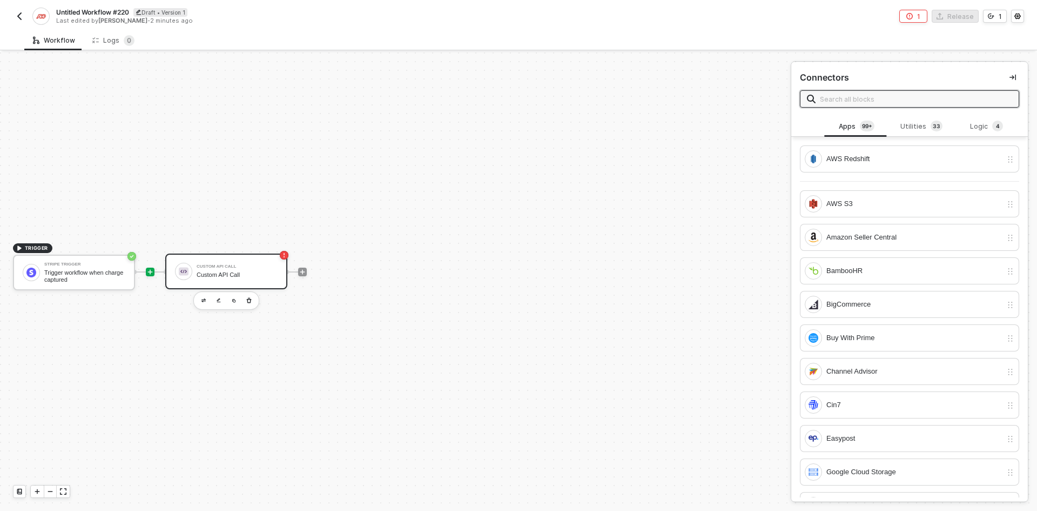
type input "a"
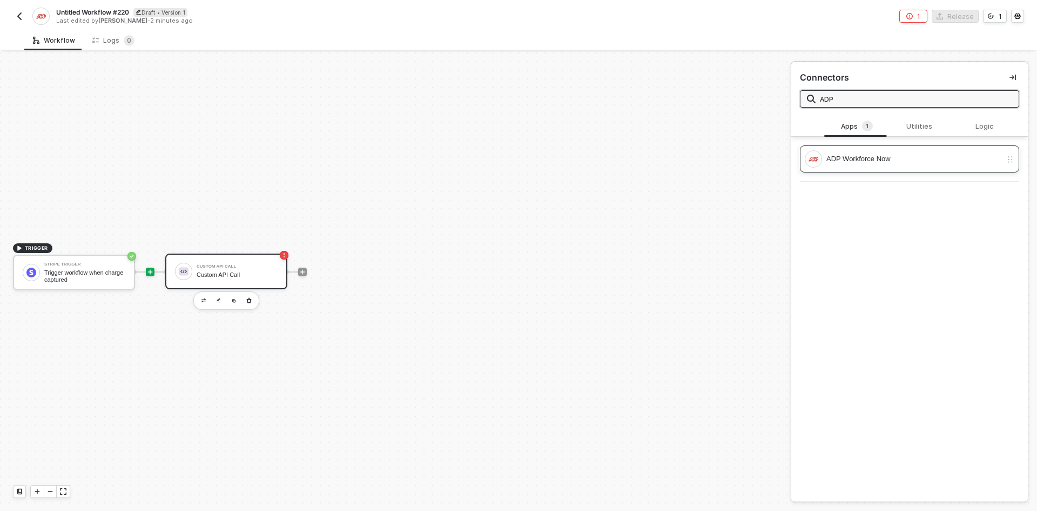
type input "ADP"
click at [902, 150] on div "ADP Workforce Now" at bounding box center [909, 158] width 219 height 27
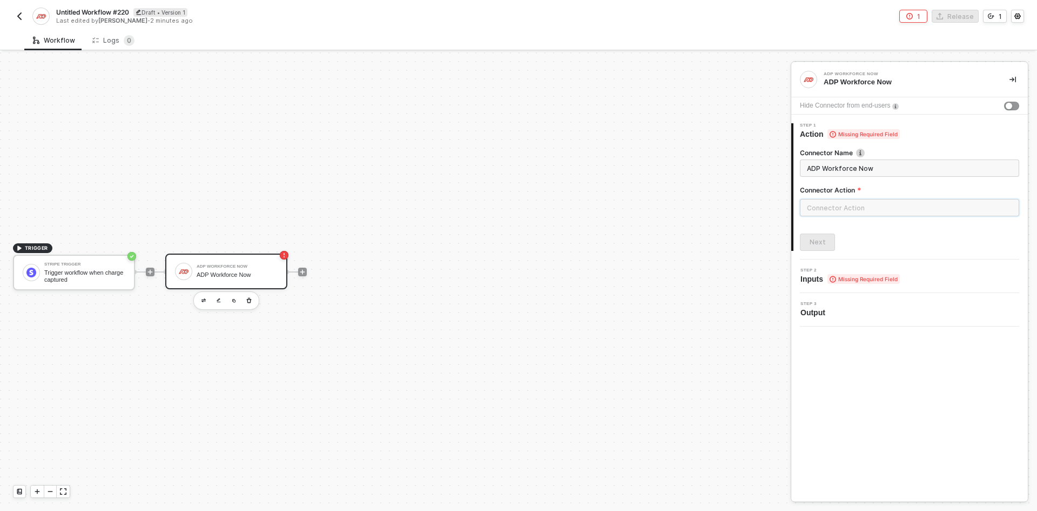
click at [849, 199] on input "text" at bounding box center [909, 207] width 219 height 17
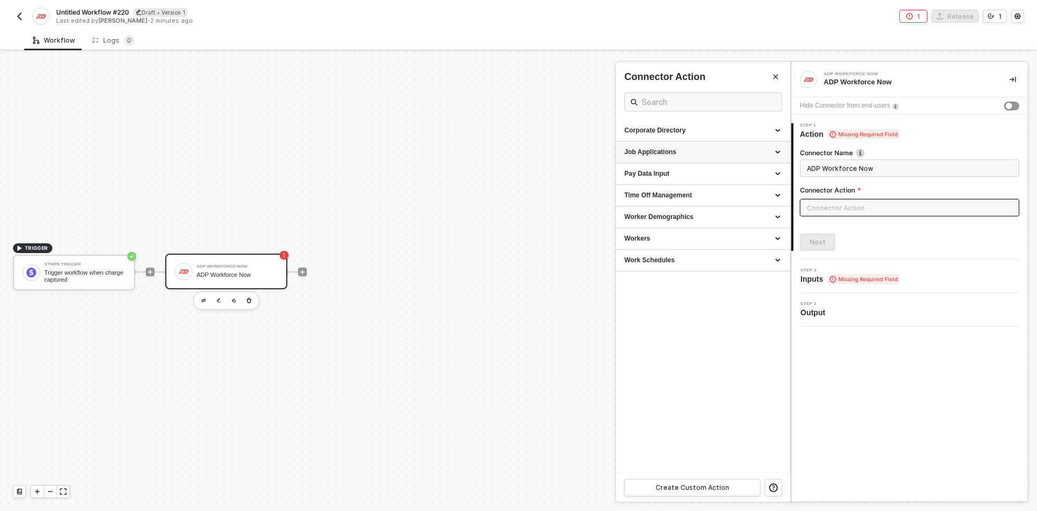
click at [656, 150] on div "Job Applications" at bounding box center [703, 151] width 157 height 9
click at [644, 225] on div "Pay Data Input" at bounding box center [703, 227] width 157 height 9
click at [646, 279] on div "Time Off Management" at bounding box center [703, 276] width 157 height 9
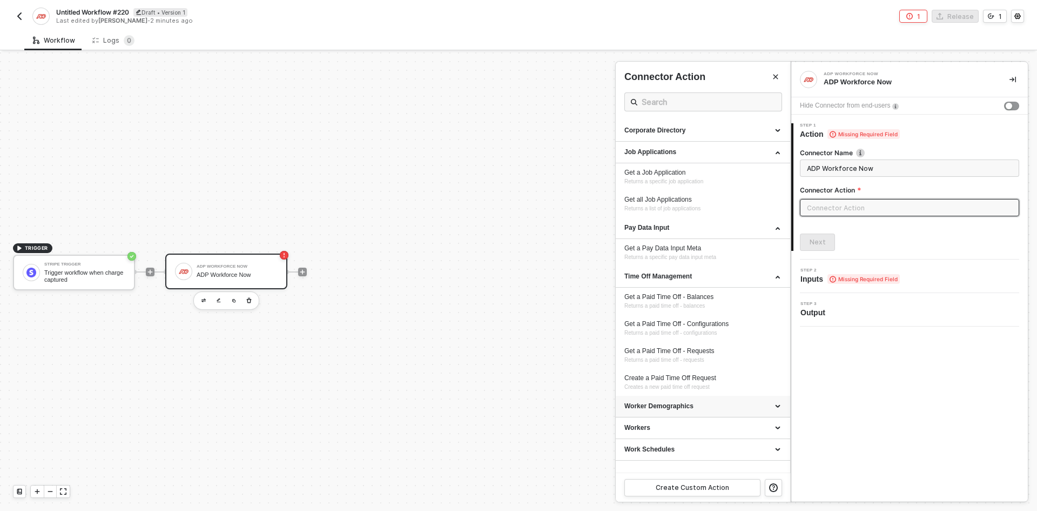
click at [657, 405] on div "Worker Demographics" at bounding box center [703, 405] width 157 height 9
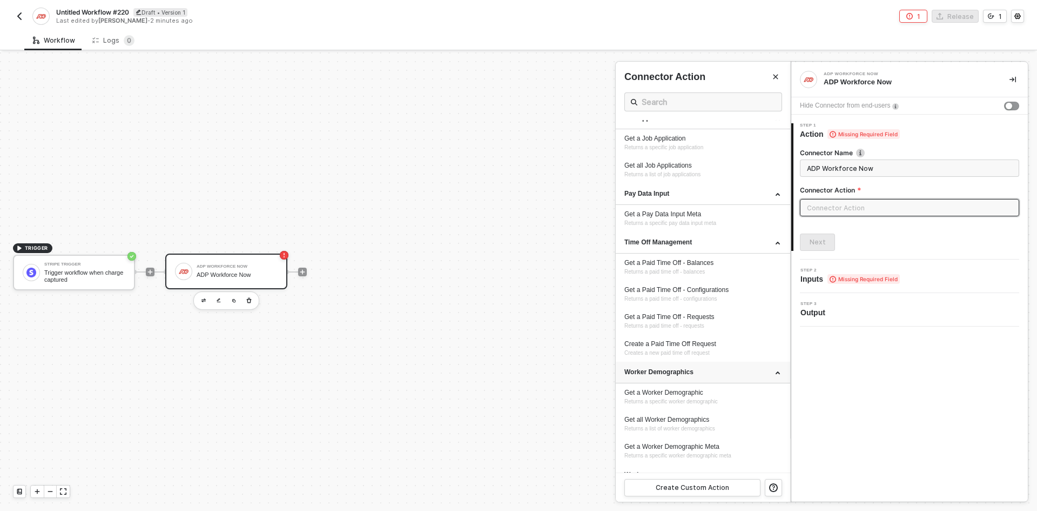
scroll to position [69, 0]
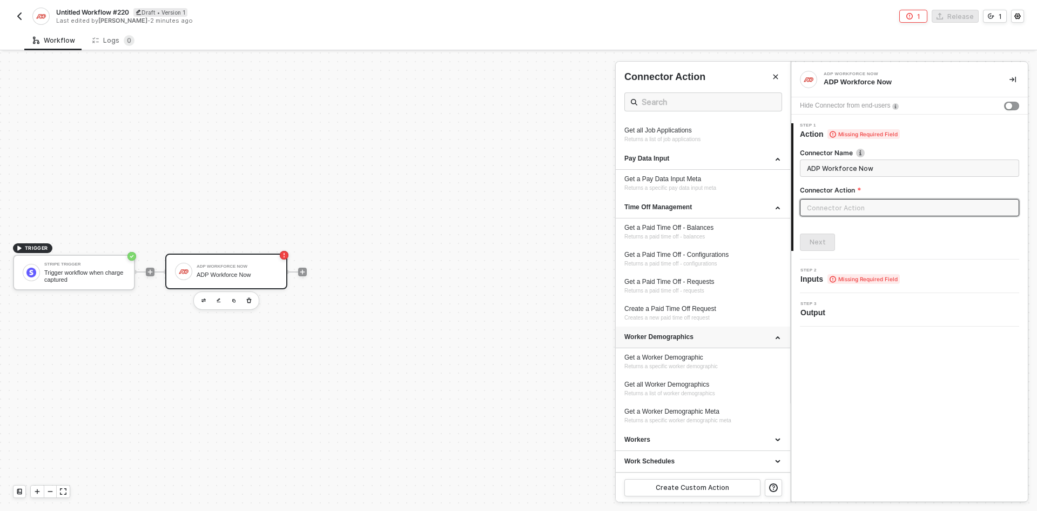
click at [649, 337] on div "Worker Demographics" at bounding box center [703, 336] width 157 height 9
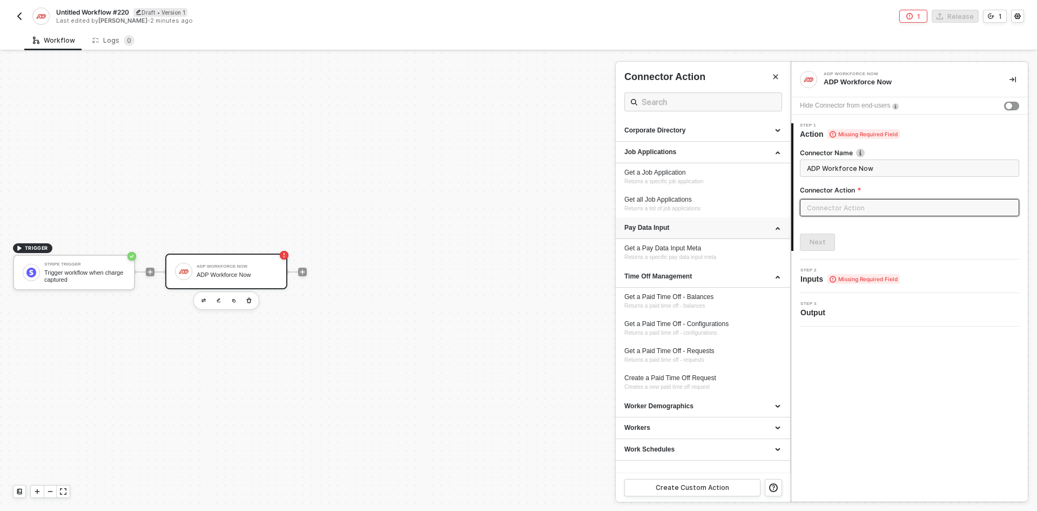
scroll to position [0, 0]
click at [663, 277] on div "Time Off Management" at bounding box center [703, 276] width 157 height 9
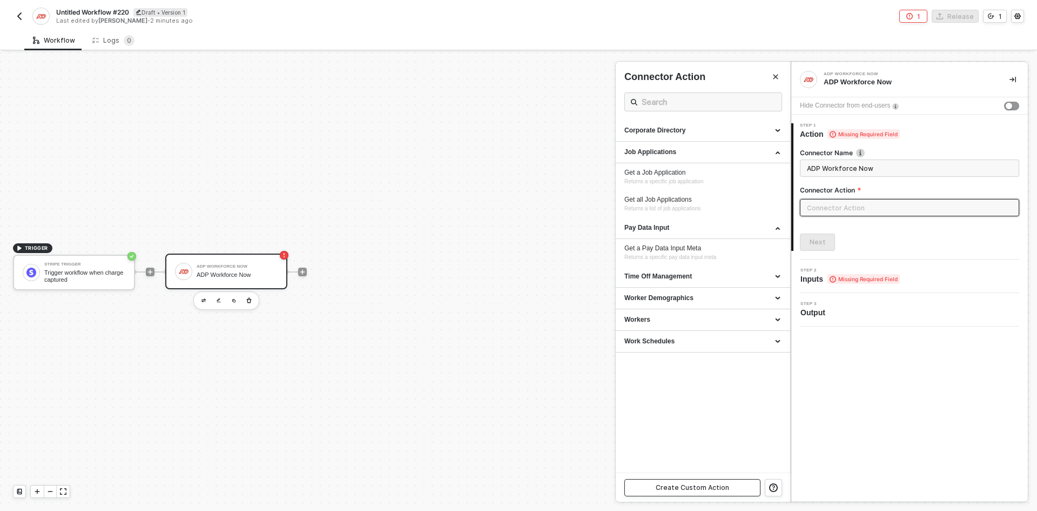
click at [708, 485] on div "Create Custom Action" at bounding box center [692, 487] width 73 height 9
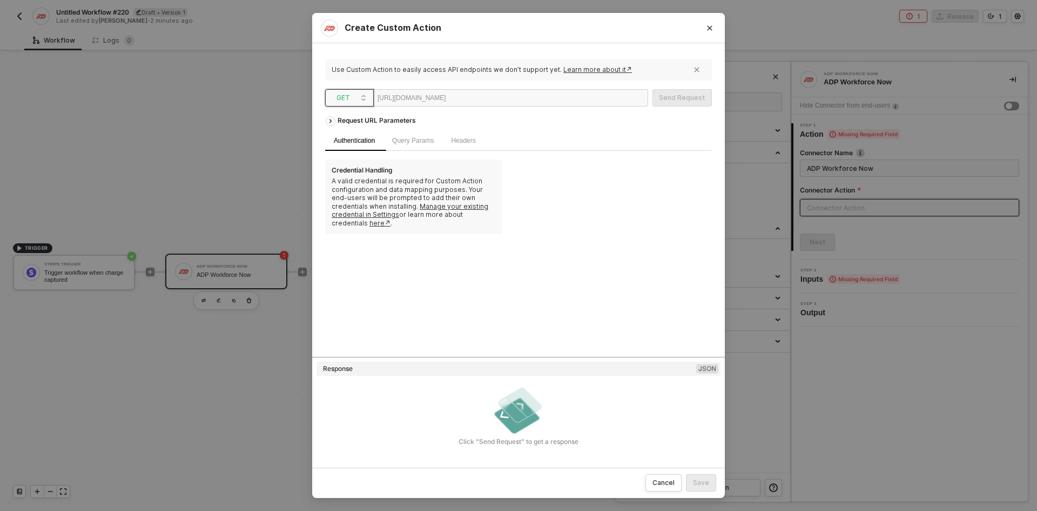
click at [357, 99] on span "GET" at bounding box center [352, 98] width 30 height 16
click at [340, 135] on div "POST" at bounding box center [350, 136] width 40 height 13
click at [496, 139] on span "Body" at bounding box center [500, 141] width 15 height 8
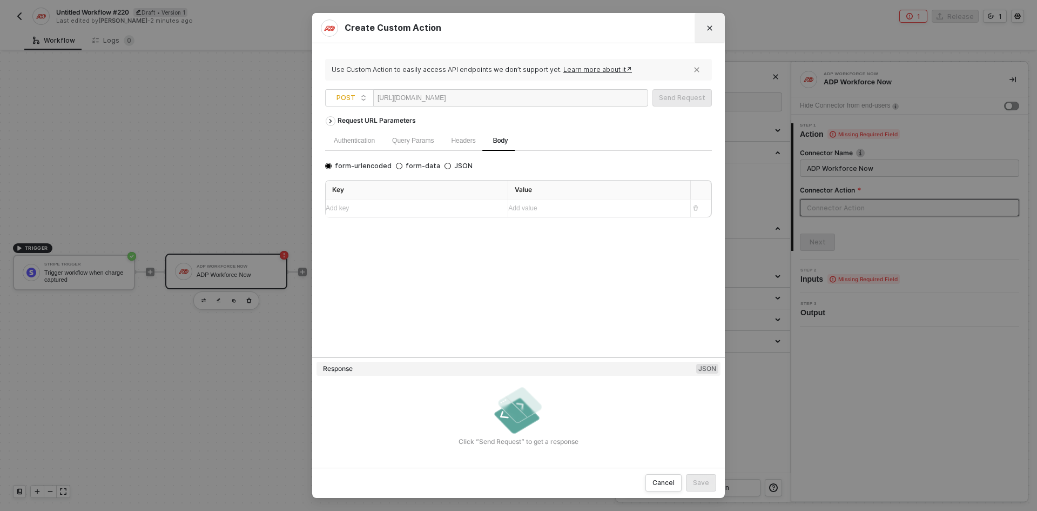
click at [707, 27] on icon "Close" at bounding box center [710, 28] width 6 height 6
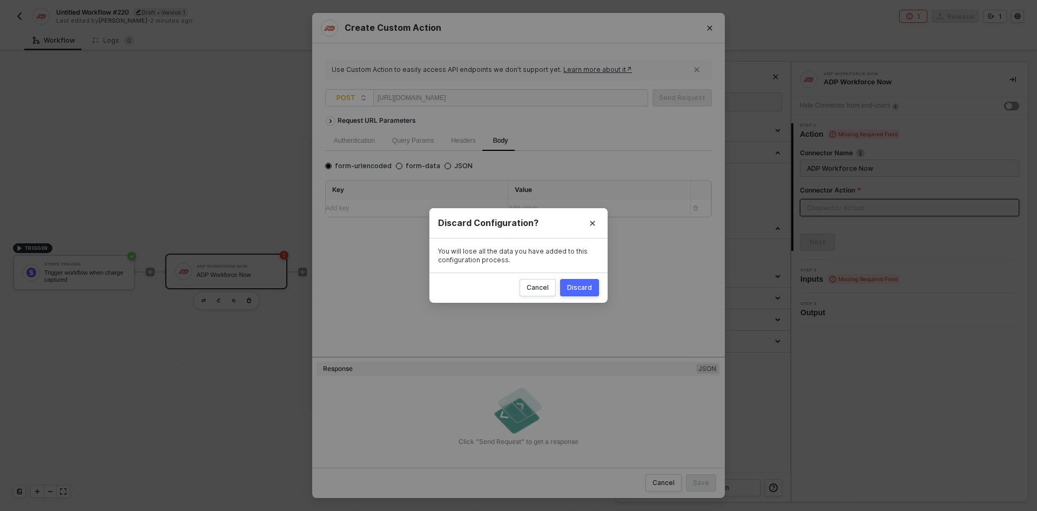
click at [588, 290] on div "Discard" at bounding box center [579, 287] width 25 height 9
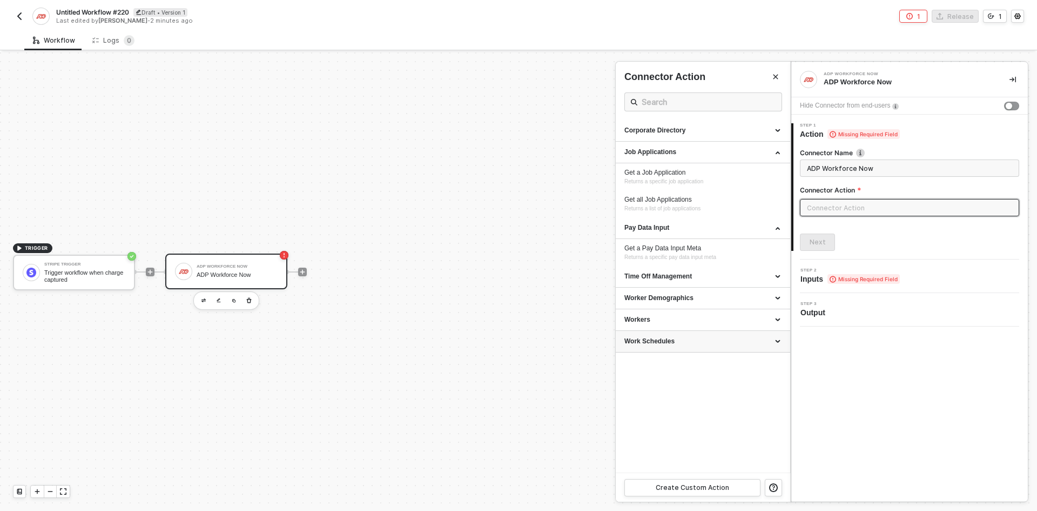
click at [675, 334] on div "Work Schedules" at bounding box center [703, 342] width 174 height 22
click at [699, 387] on div "Add a Schedule Day" at bounding box center [703, 388] width 157 height 9
type input "Adds a specific schedule day"
type input "Work Schedules - Add a Schedule Day"
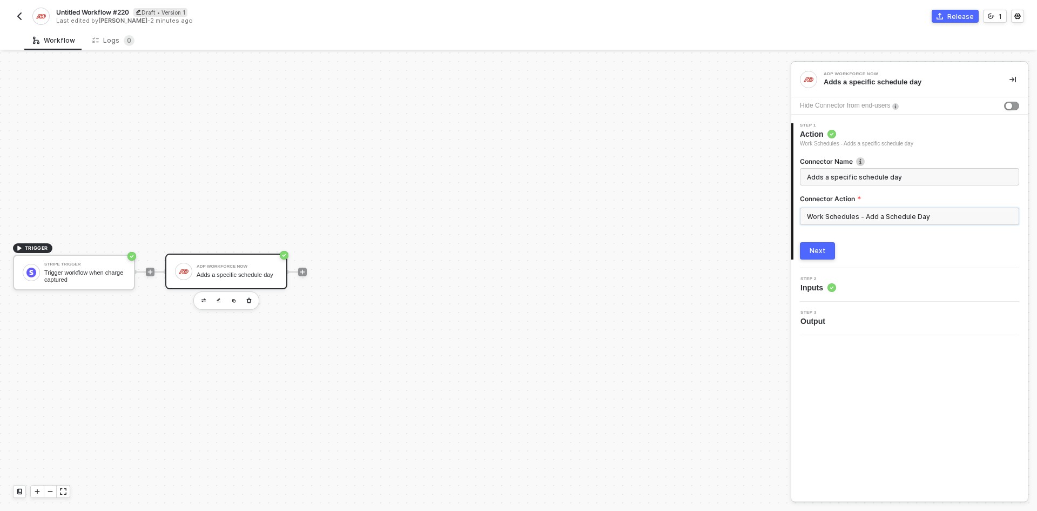
click at [826, 219] on input "Work Schedules - Add a Schedule Day" at bounding box center [909, 215] width 219 height 17
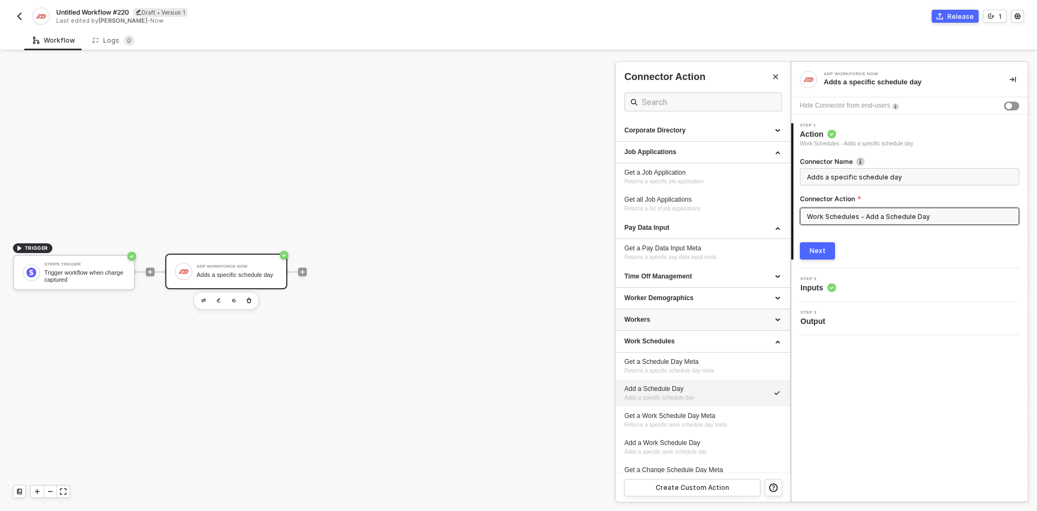
click at [691, 316] on div "Workers" at bounding box center [703, 319] width 157 height 9
click at [818, 254] on div "Next" at bounding box center [818, 250] width 16 height 9
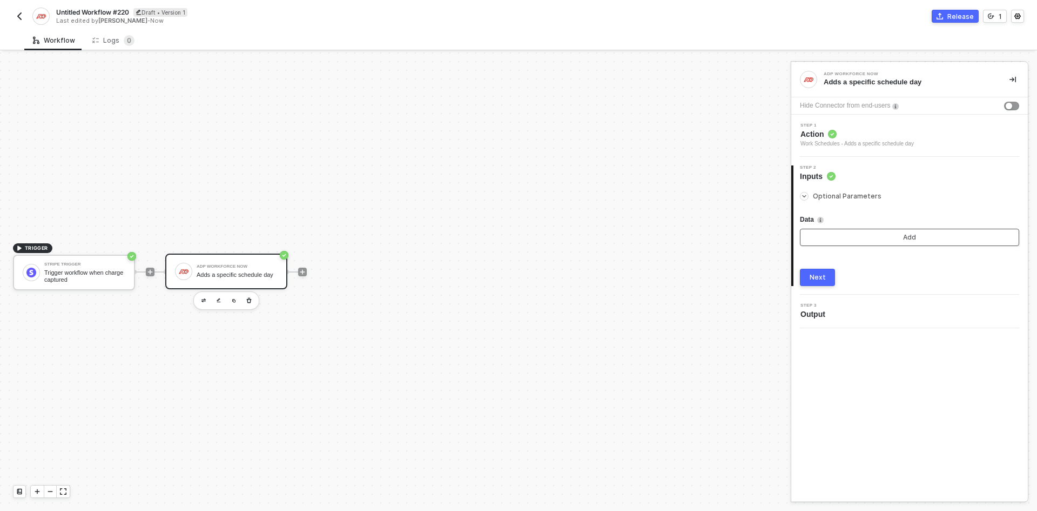
click at [836, 230] on button "Add" at bounding box center [909, 237] width 219 height 17
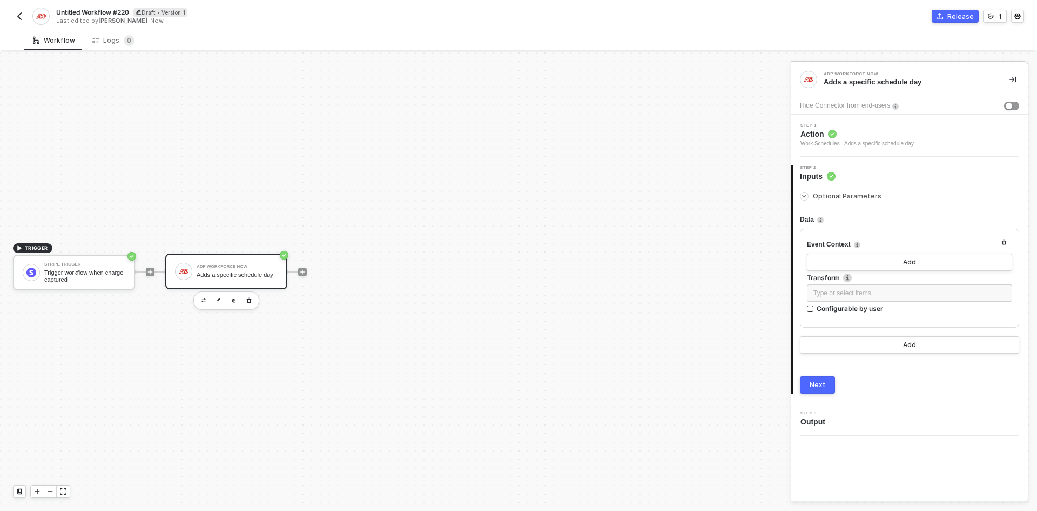
click at [994, 139] on div "Step 1 Action Work Schedules - Adds a specific schedule day" at bounding box center [911, 135] width 234 height 25
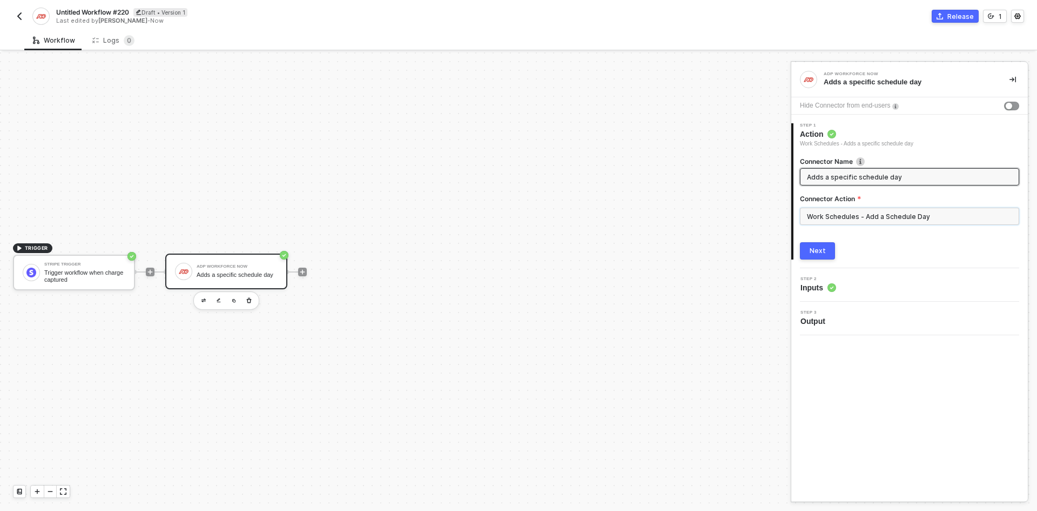
click at [883, 211] on input "Work Schedules - Add a Schedule Day" at bounding box center [909, 215] width 219 height 17
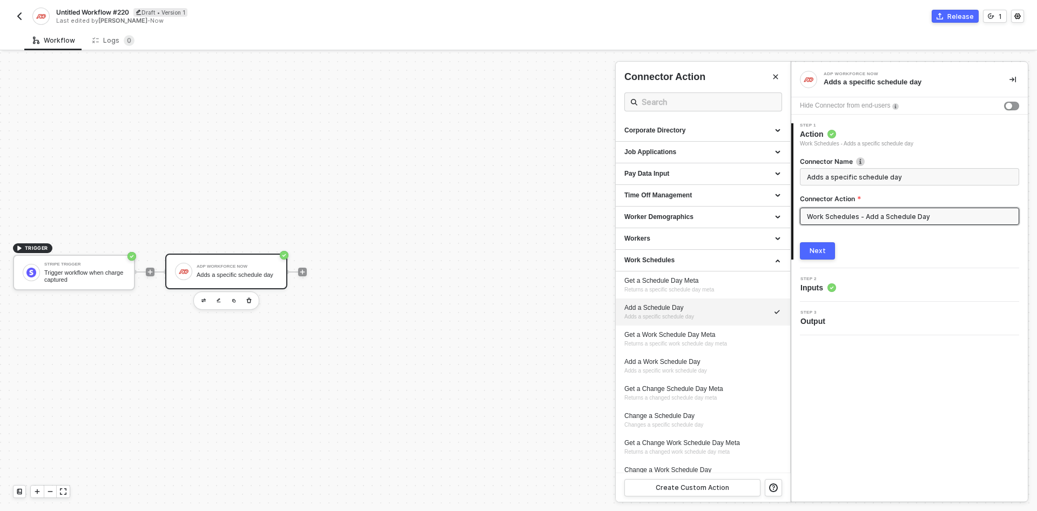
click at [157, 416] on div at bounding box center [518, 281] width 1037 height 458
